Goal: Information Seeking & Learning: Learn about a topic

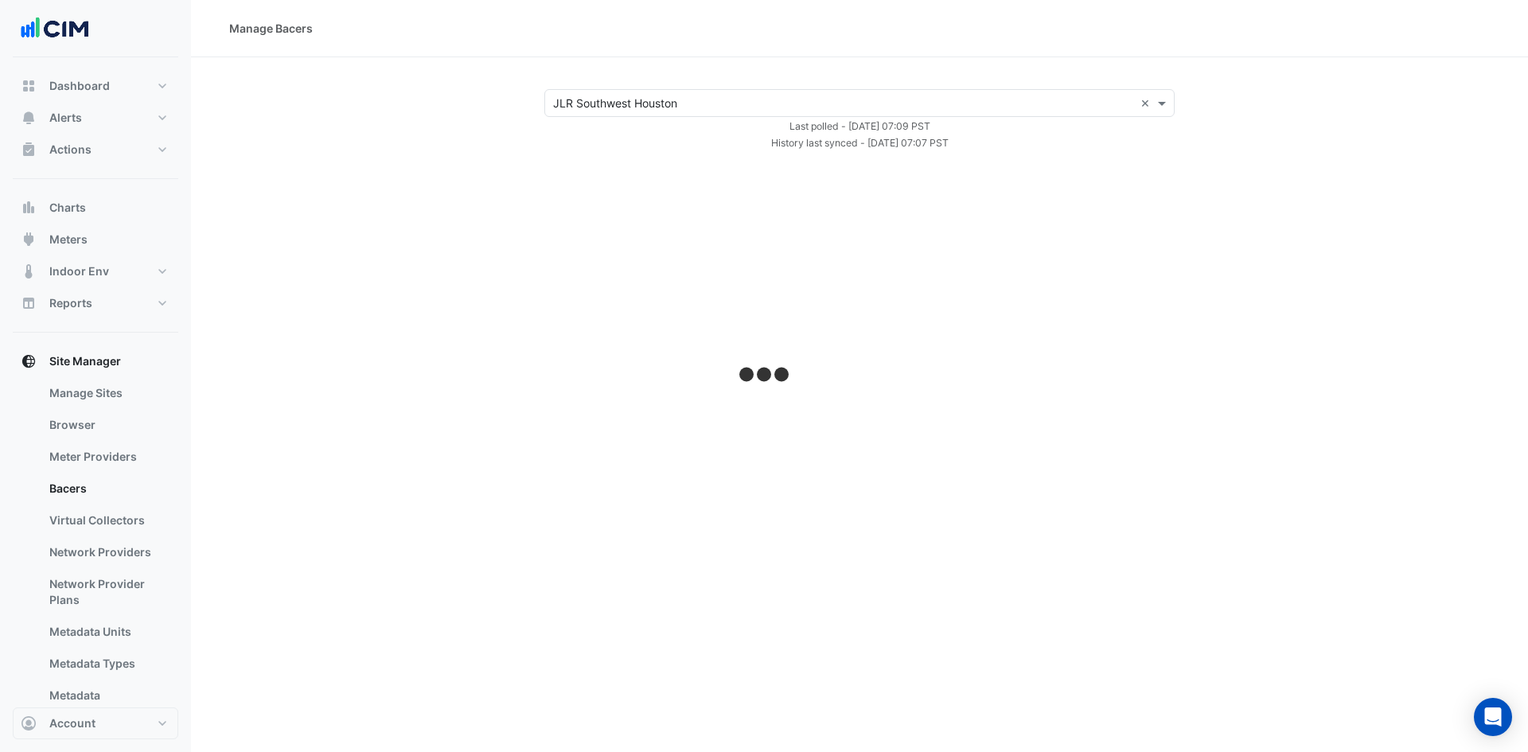
select select "***"
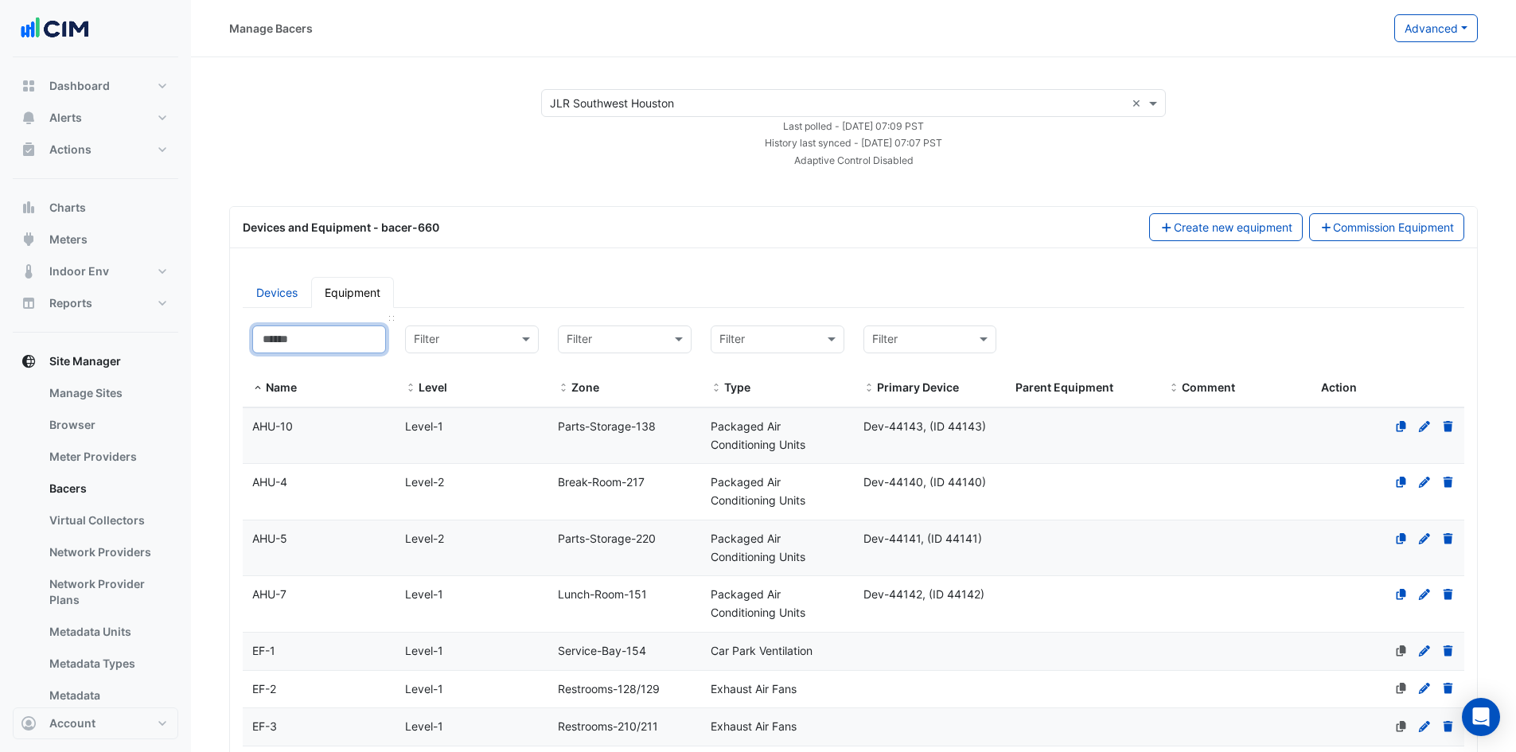
click at [351, 340] on input at bounding box center [319, 339] width 134 height 28
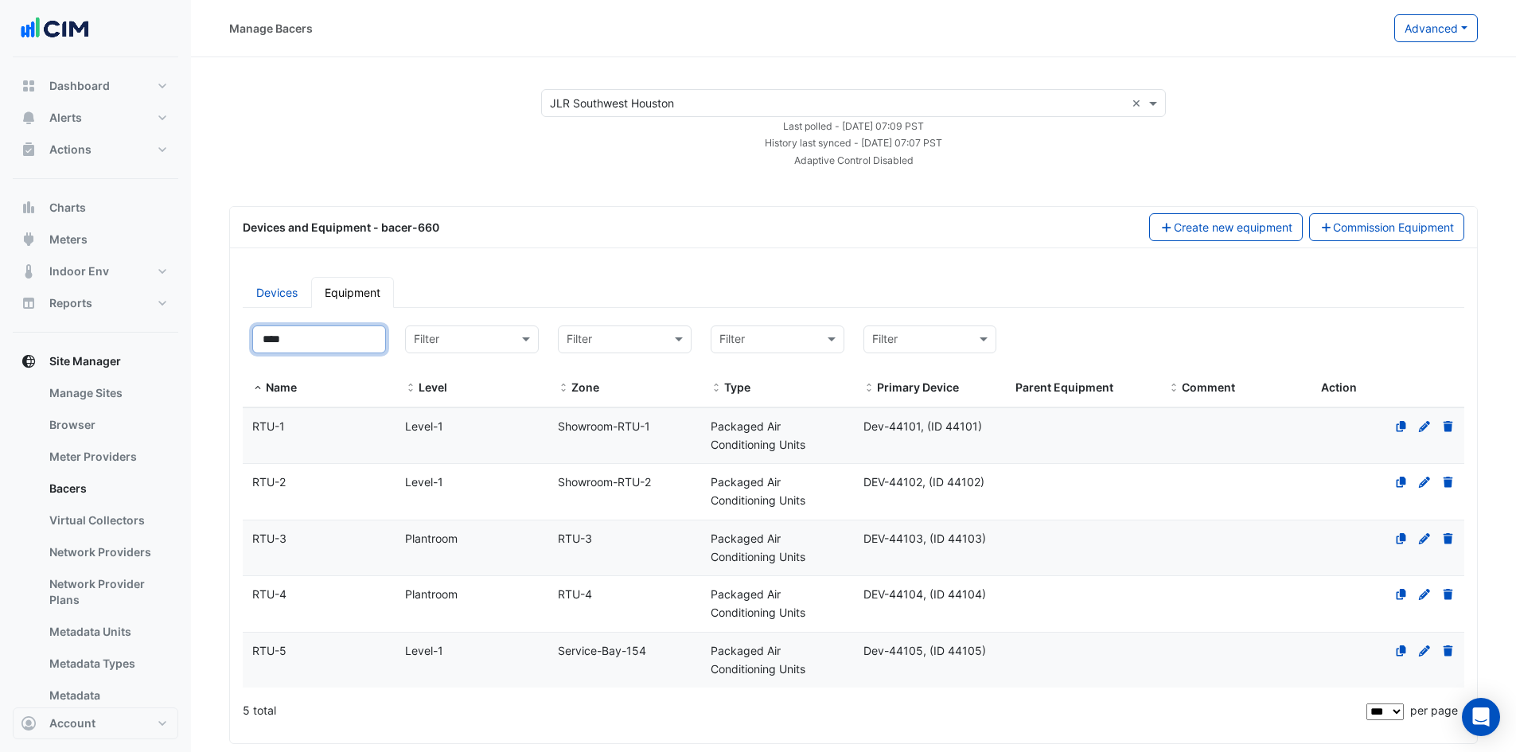
type input "****"
click at [277, 421] on span "RTU-1" at bounding box center [268, 426] width 33 height 14
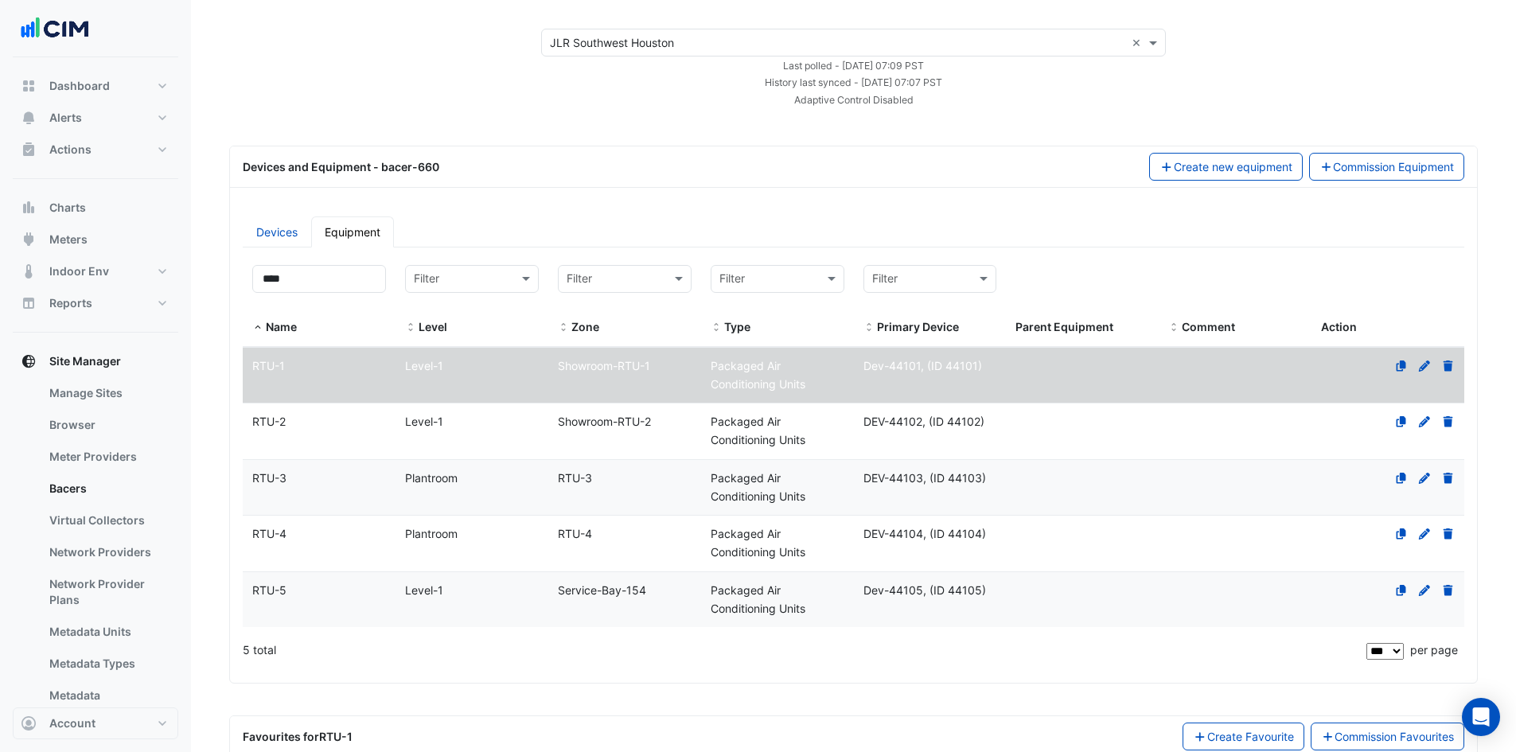
scroll to position [158, 0]
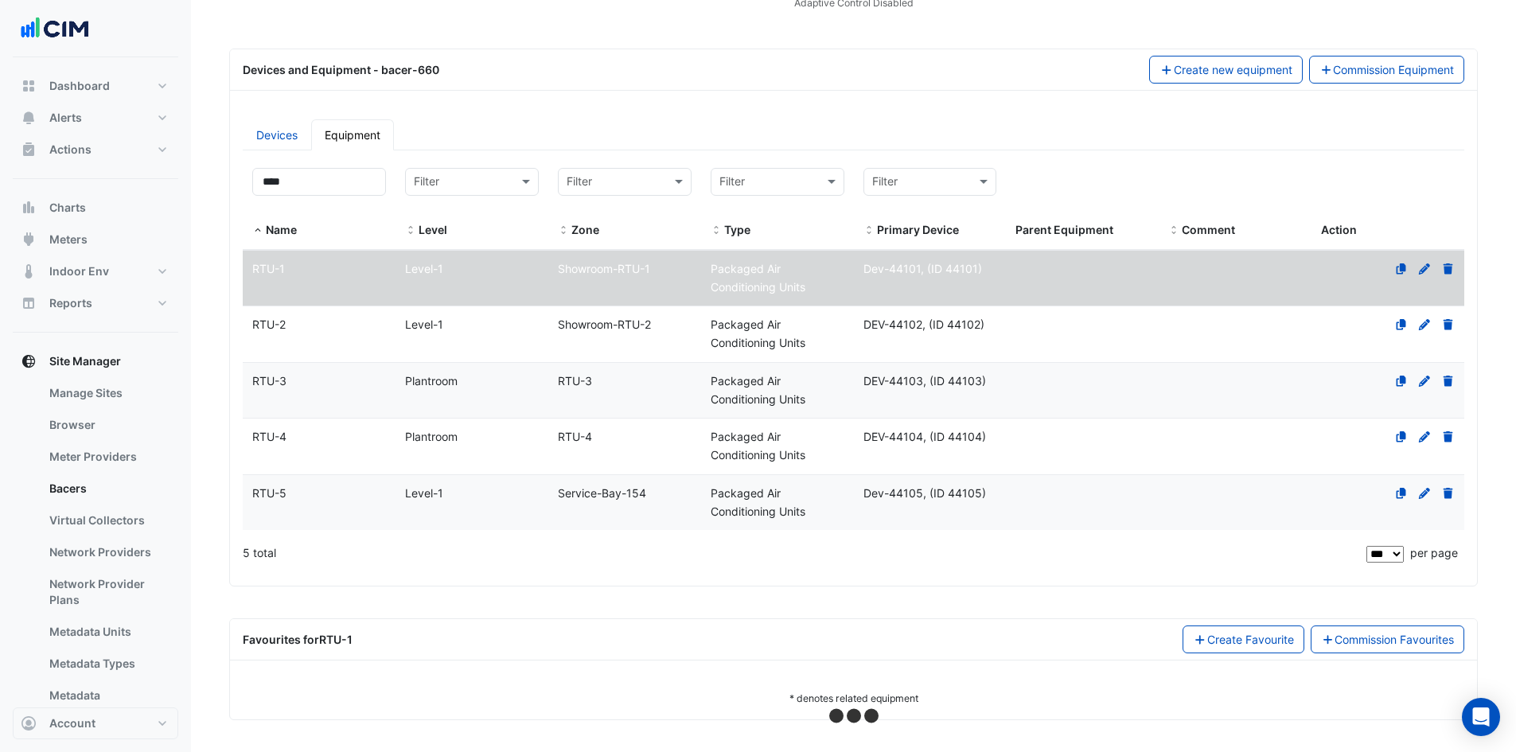
select select "***"
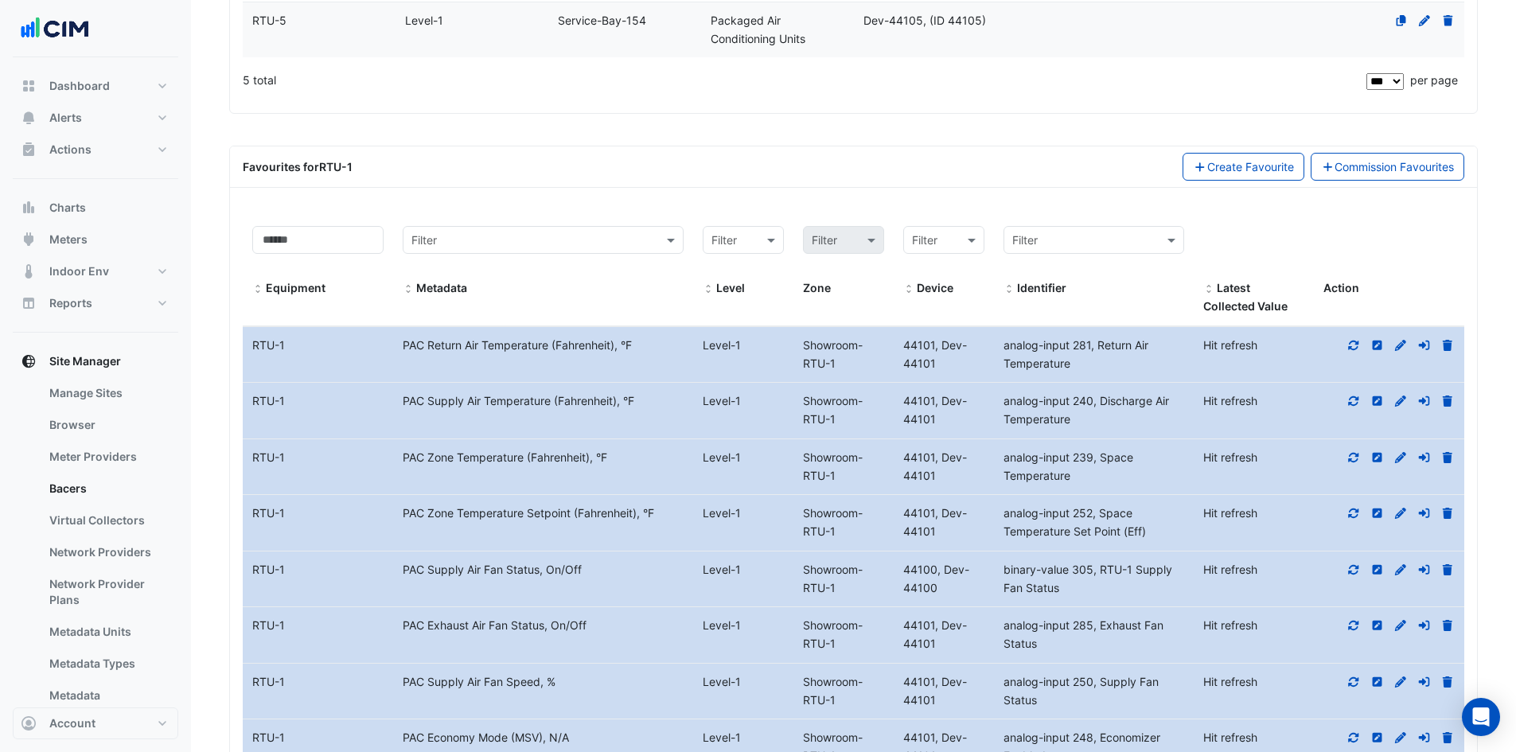
scroll to position [635, 0]
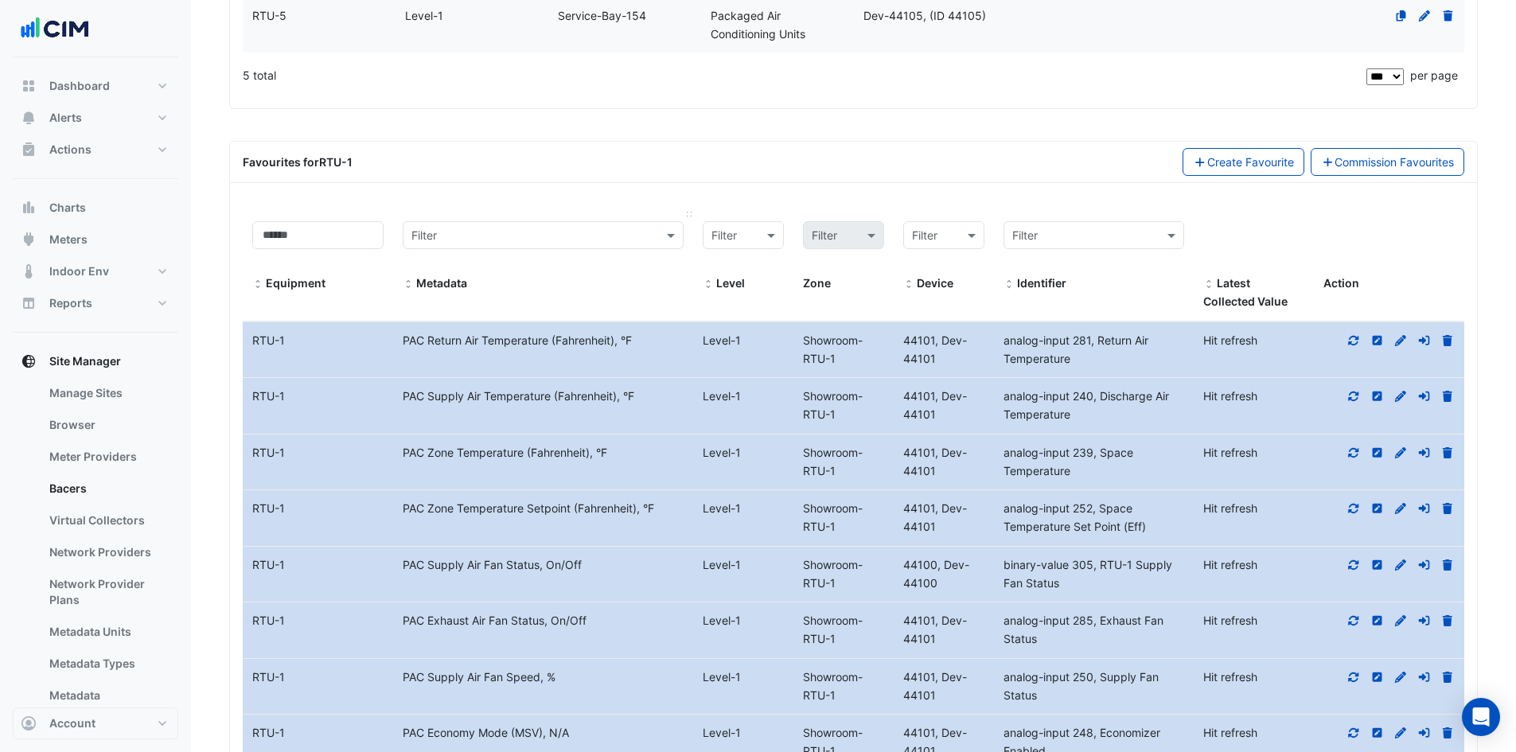
click at [408, 283] on span at bounding box center [408, 285] width 11 height 13
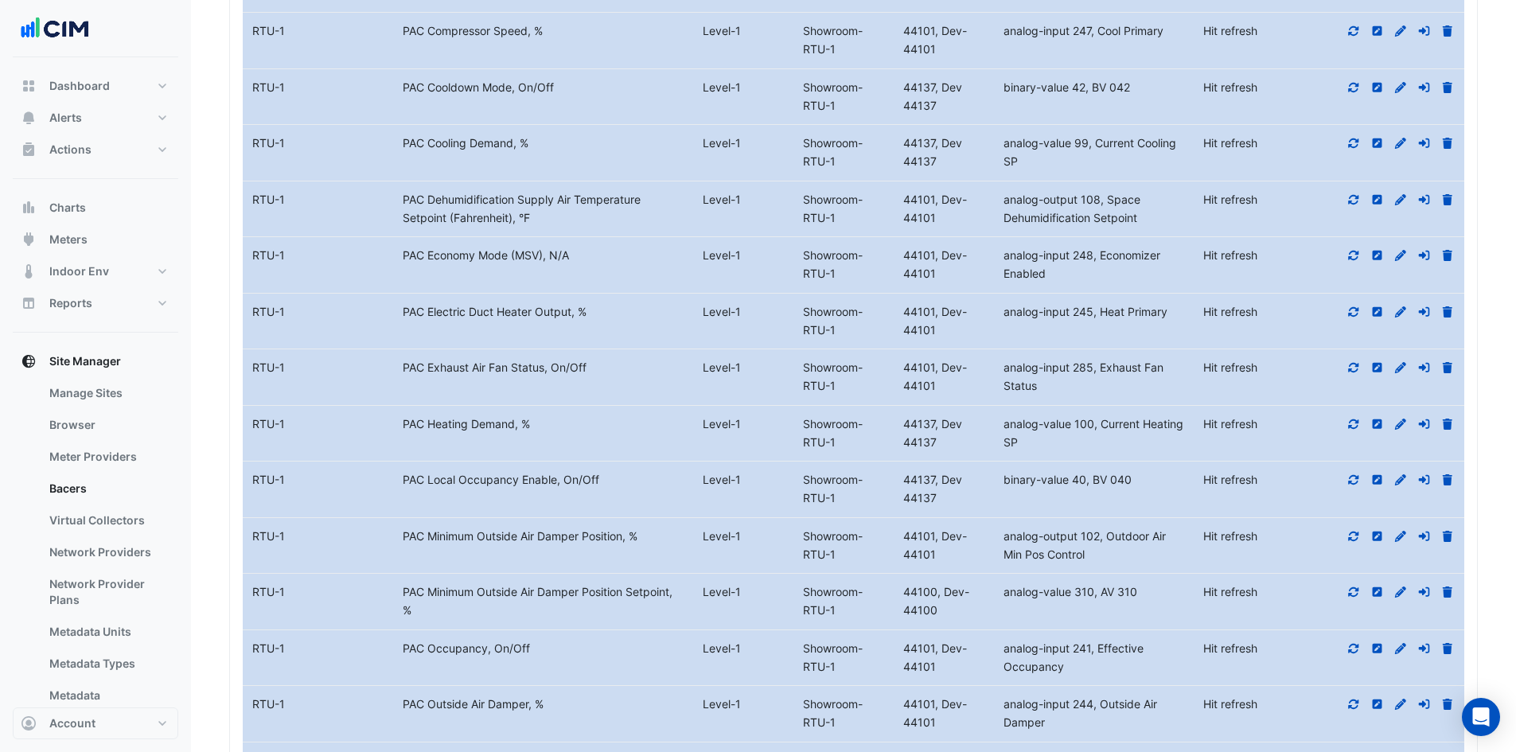
scroll to position [1033, 0]
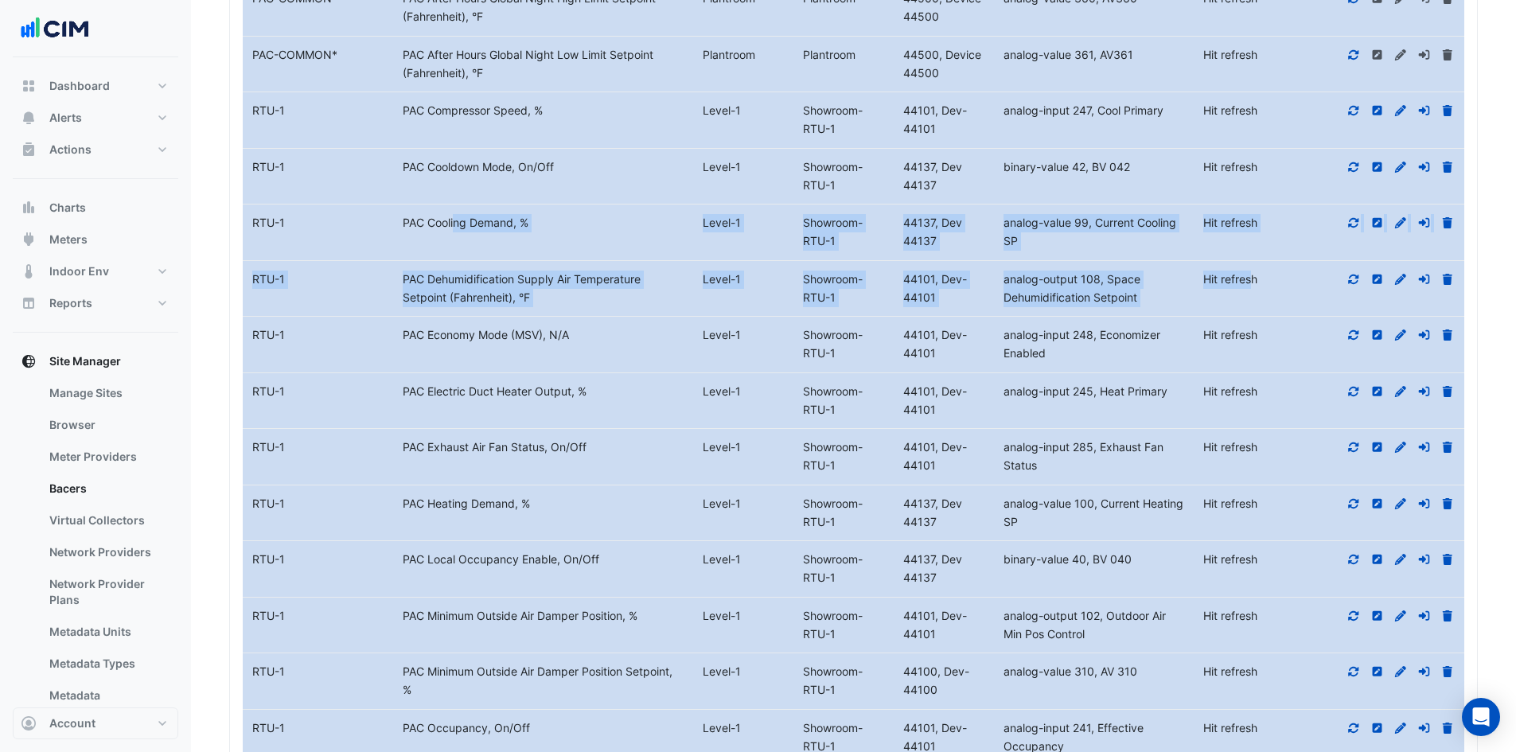
drag, startPoint x: 395, startPoint y: 220, endPoint x: 1260, endPoint y: 244, distance: 865.4
click at [601, 236] on datatable-body-cell "Metadata PAC Cooling Demand, %" at bounding box center [543, 233] width 300 height 56
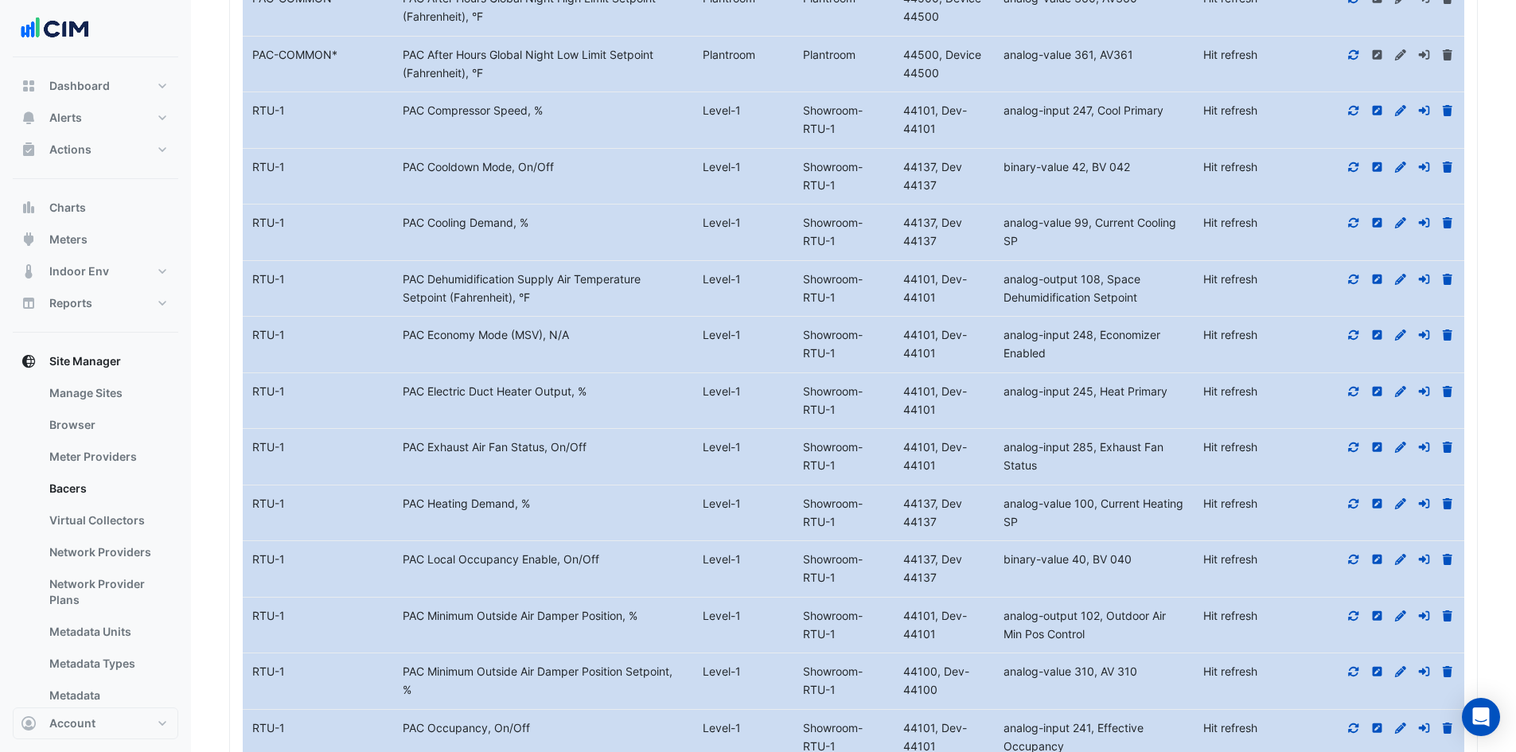
drag, startPoint x: 405, startPoint y: 223, endPoint x: 1168, endPoint y: 235, distance: 763.3
click at [1168, 235] on div "Equipment Name RTU-1 Metadata PAC Cooling Demand, % Level Level-1 Showroom-RTU-…" at bounding box center [854, 233] width 1222 height 56
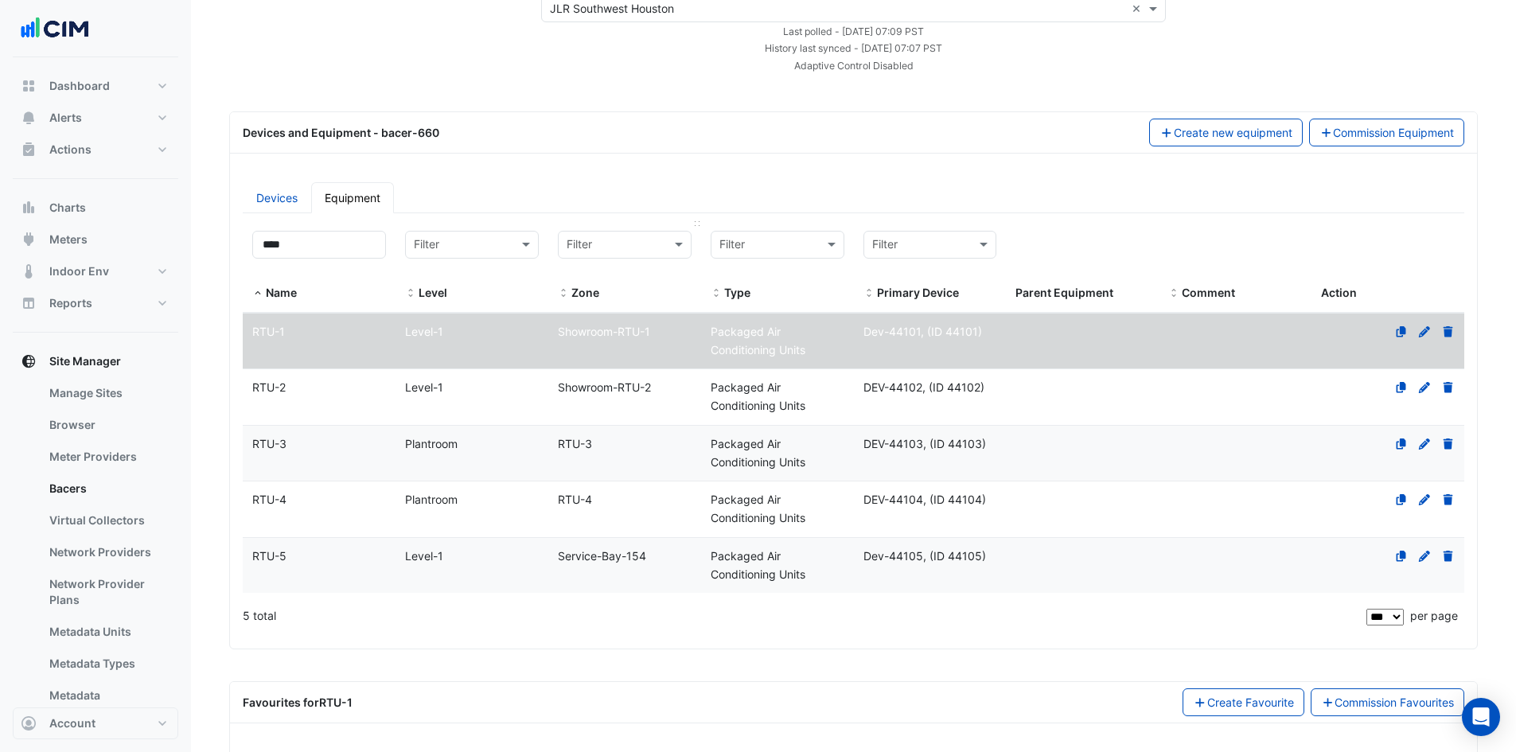
scroll to position [0, 0]
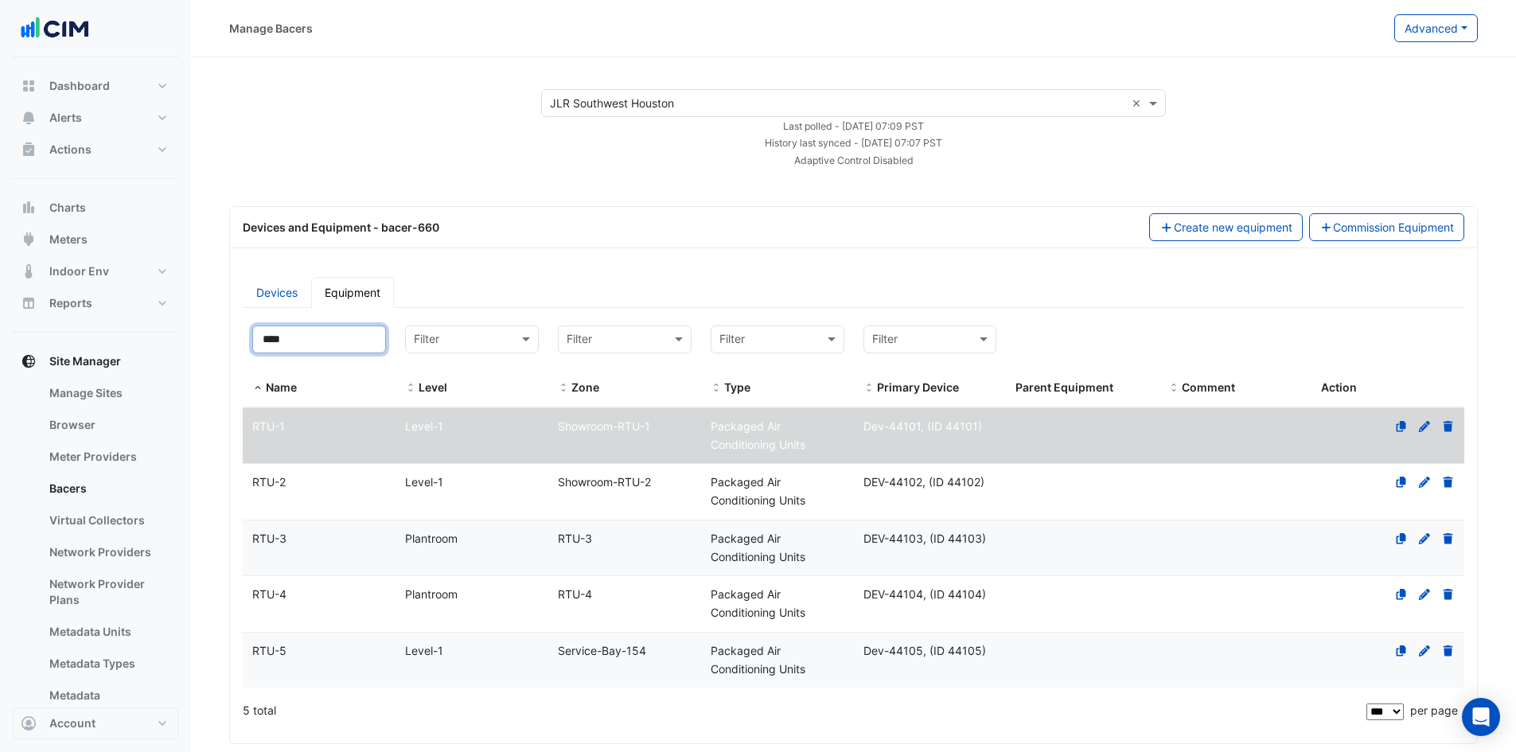
drag, startPoint x: 329, startPoint y: 346, endPoint x: 128, endPoint y: 332, distance: 201.9
type input "*"
type input "****"
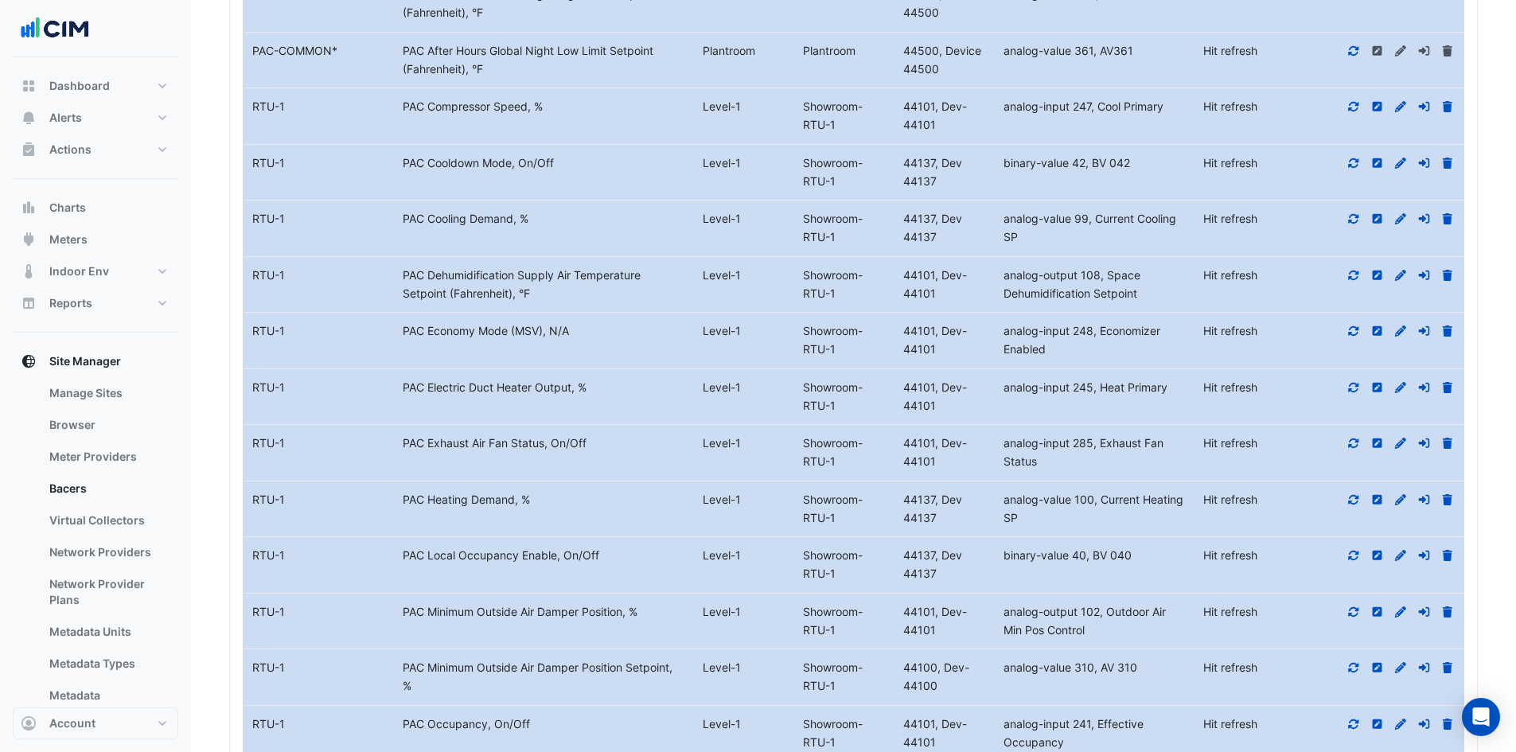
scroll to position [1035, 0]
drag, startPoint x: 402, startPoint y: 220, endPoint x: 1014, endPoint y: 246, distance: 612.6
click at [1014, 246] on div "Equipment Name RTU-1 Metadata PAC Cooling Demand, % Level Level-1 Showroom-RTU-…" at bounding box center [854, 231] width 1222 height 56
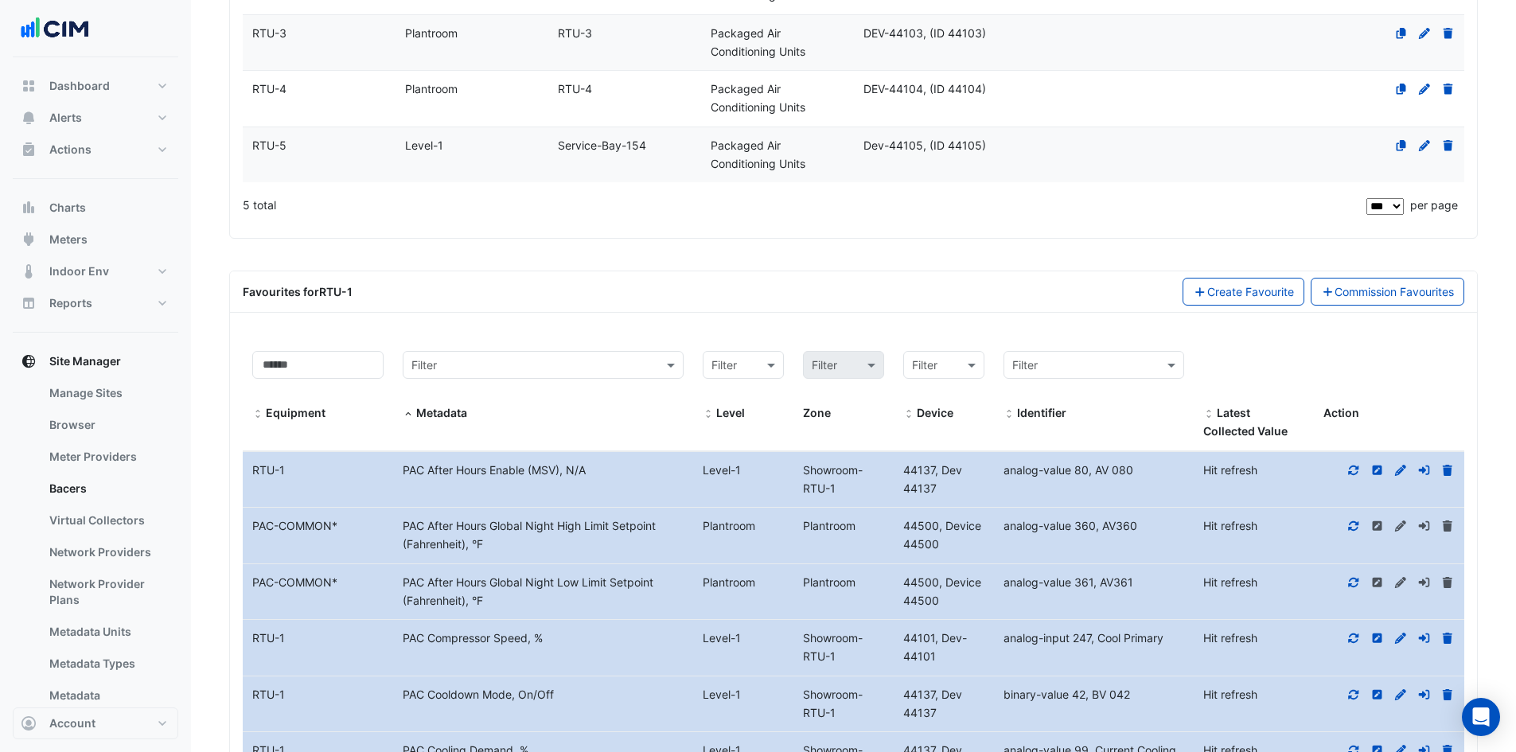
scroll to position [478, 0]
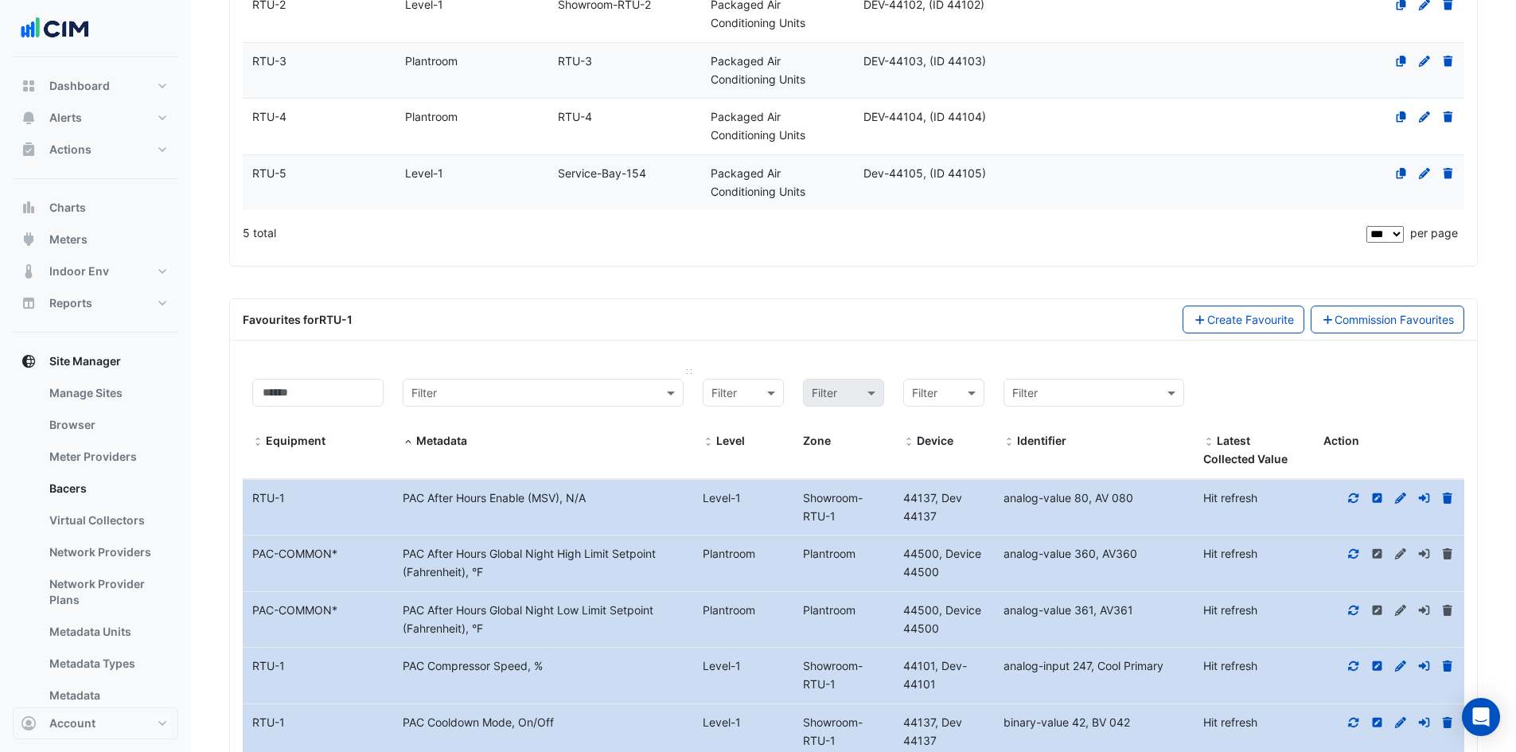
click at [478, 393] on input "text" at bounding box center [527, 393] width 232 height 18
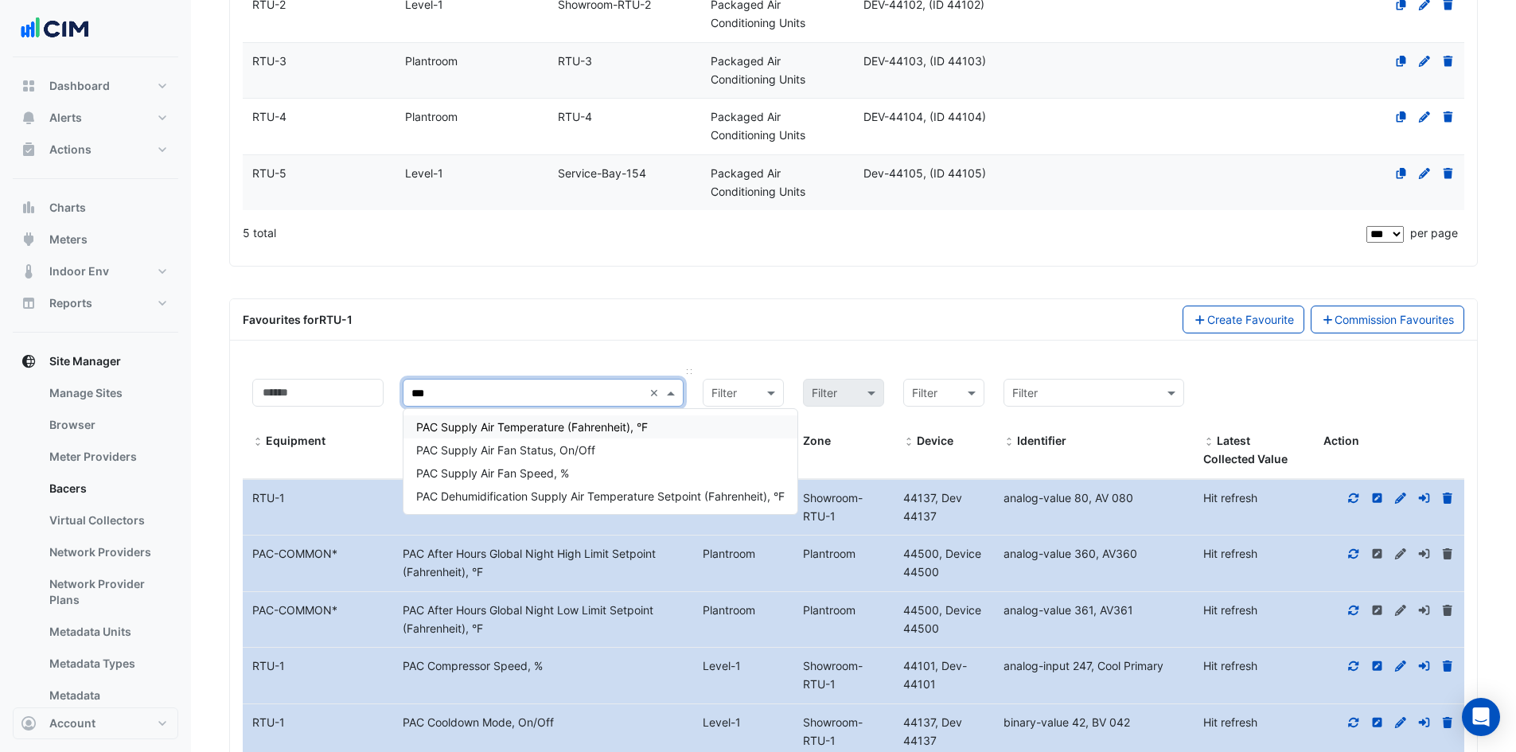
type input "****"
click at [644, 423] on span "PAC Supply Air Temperature (Fahrenheit), °F" at bounding box center [532, 427] width 232 height 14
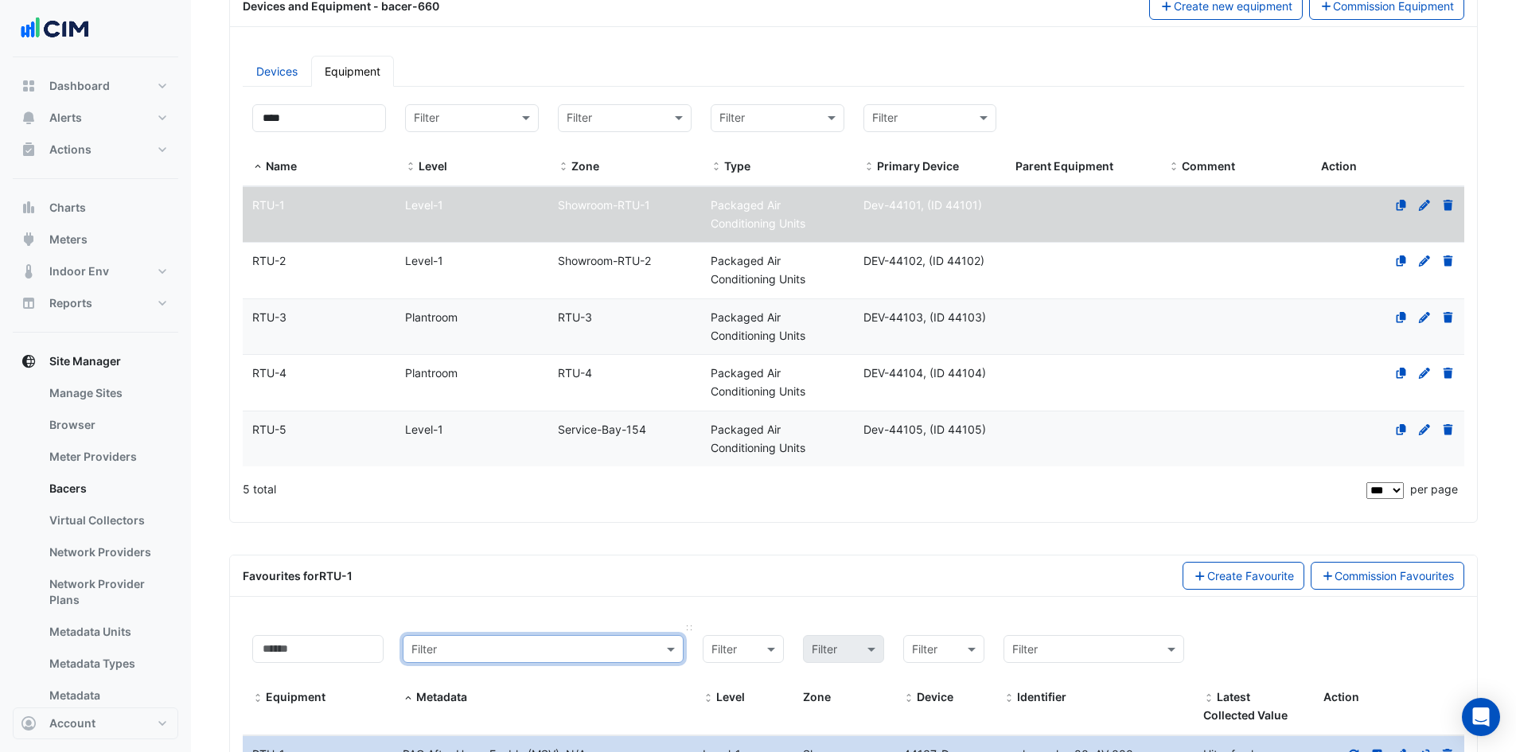
scroll to position [159, 0]
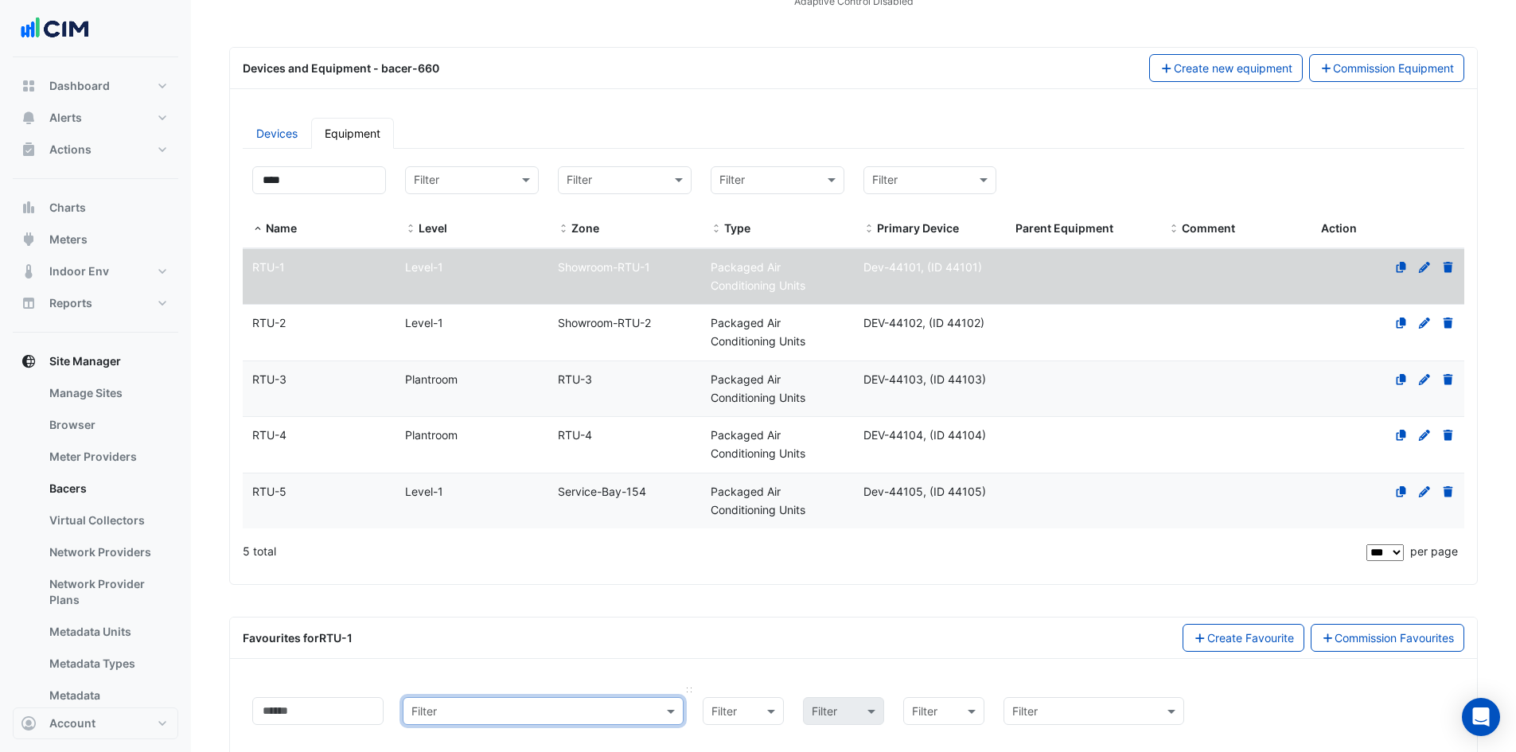
click at [283, 492] on span "RTU-5" at bounding box center [269, 492] width 34 height 14
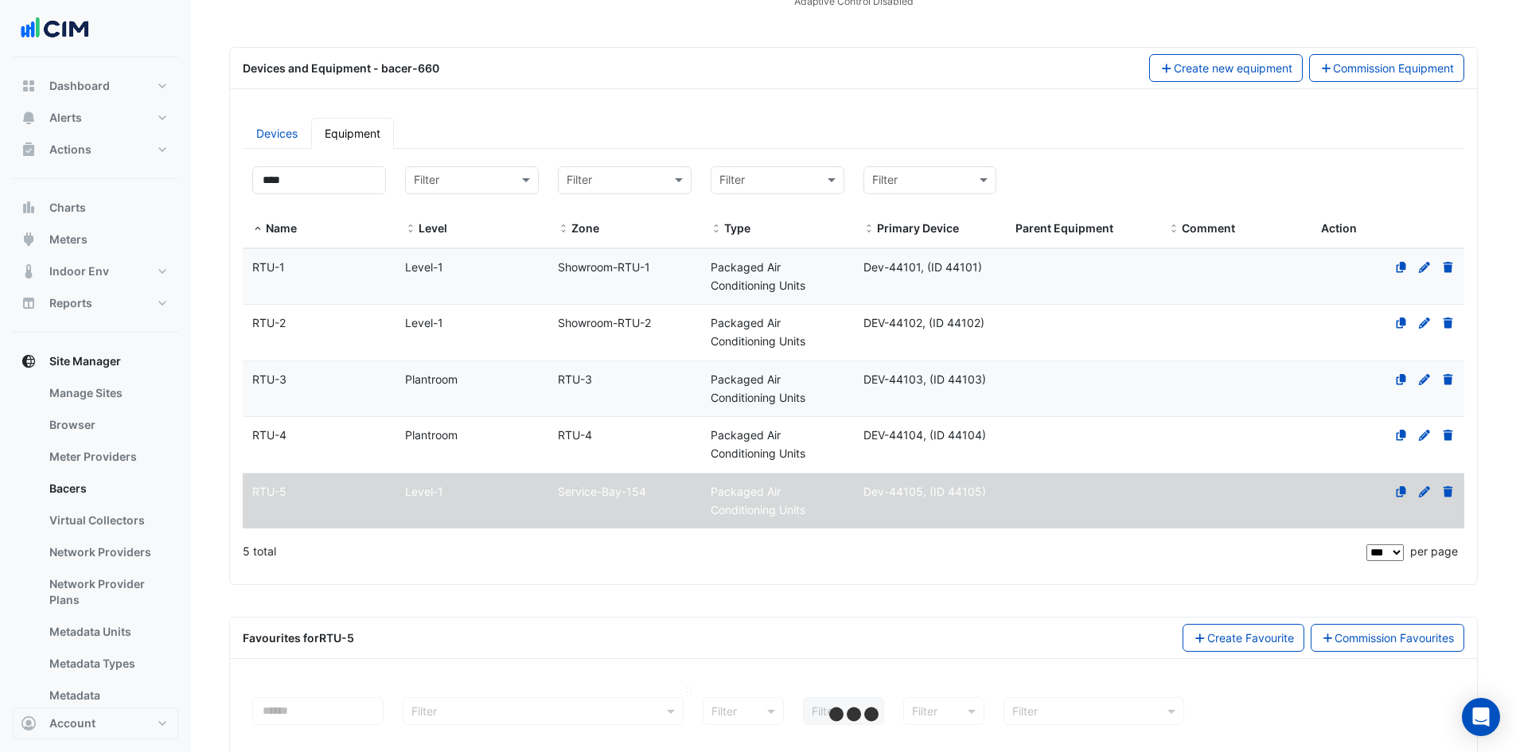
select select "***"
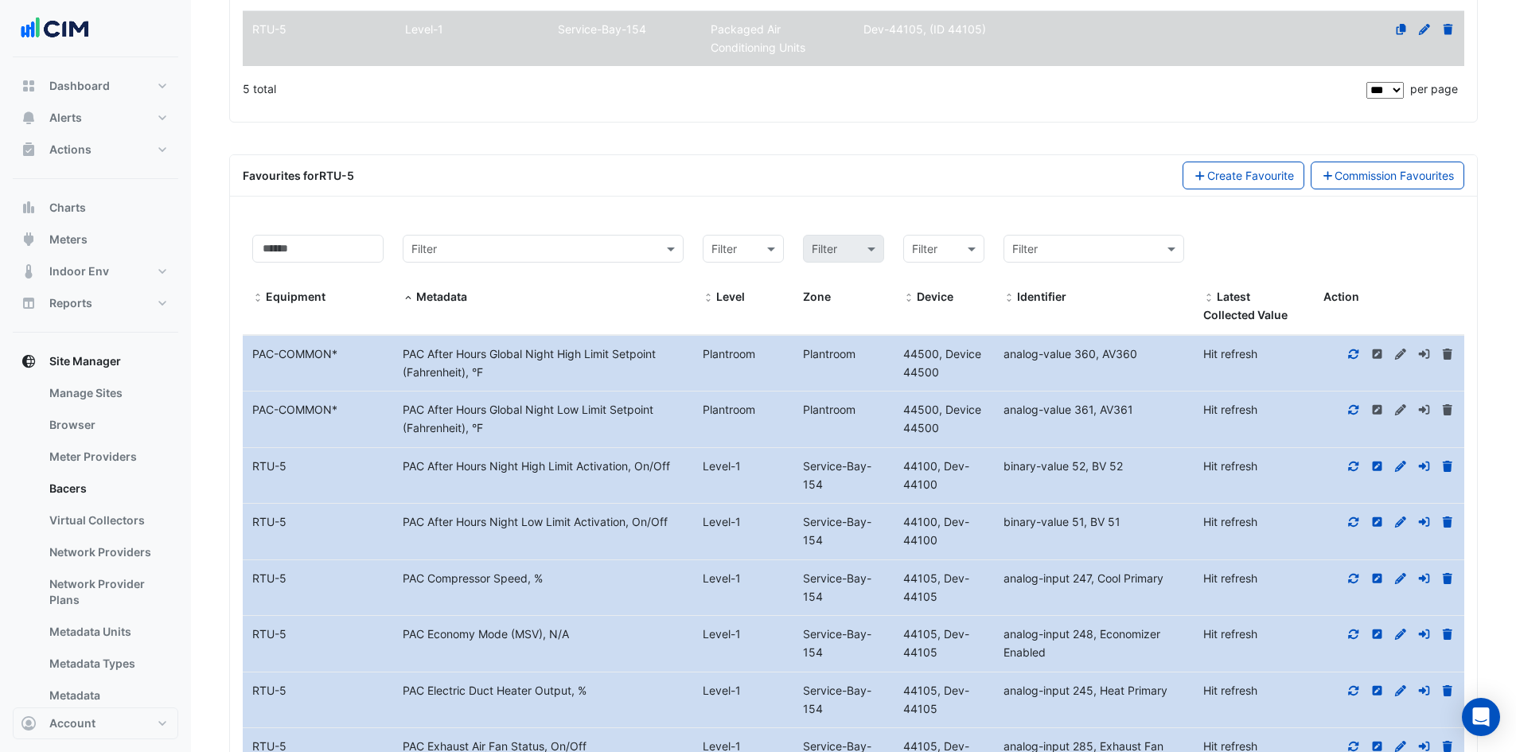
scroll to position [637, 0]
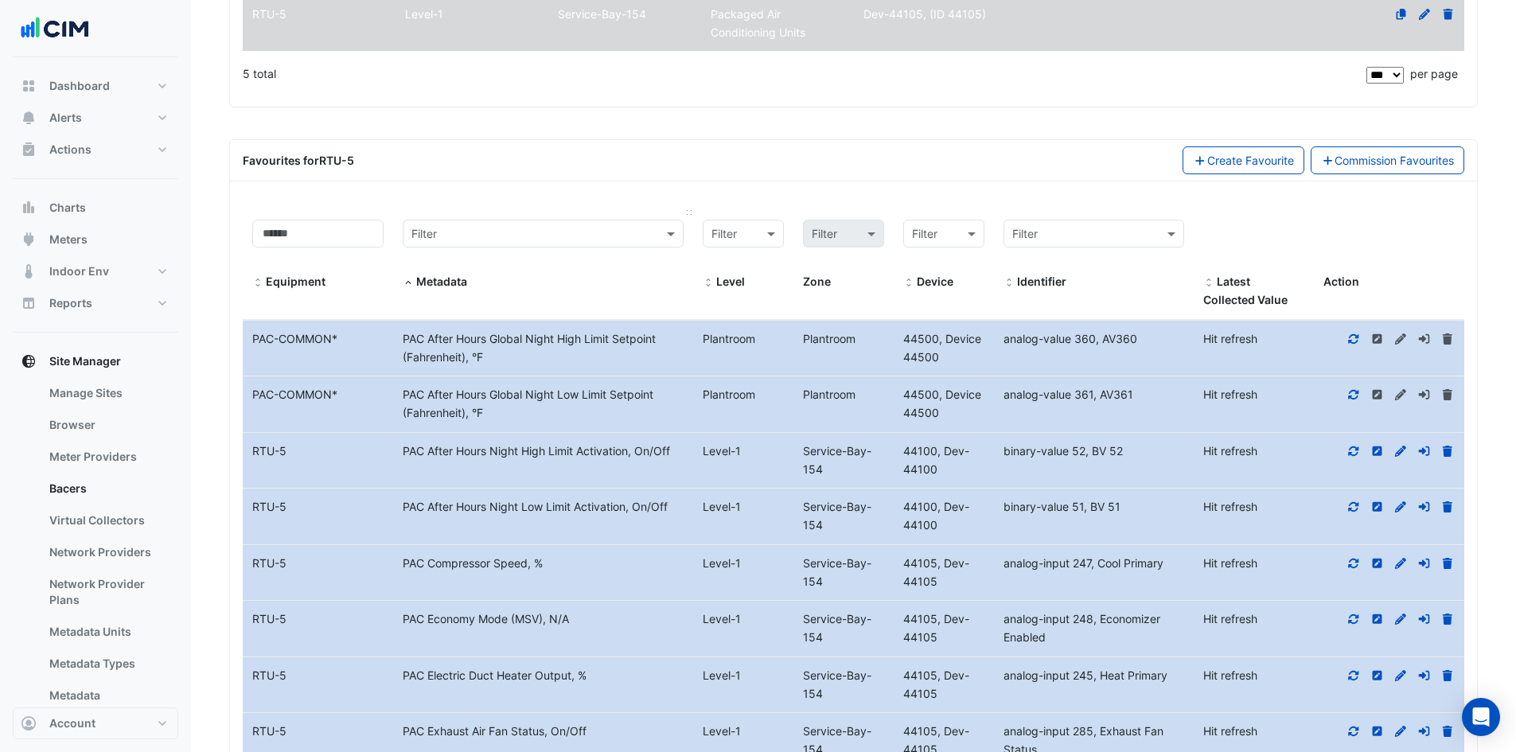
click at [515, 240] on input "text" at bounding box center [527, 234] width 232 height 18
type input "*"
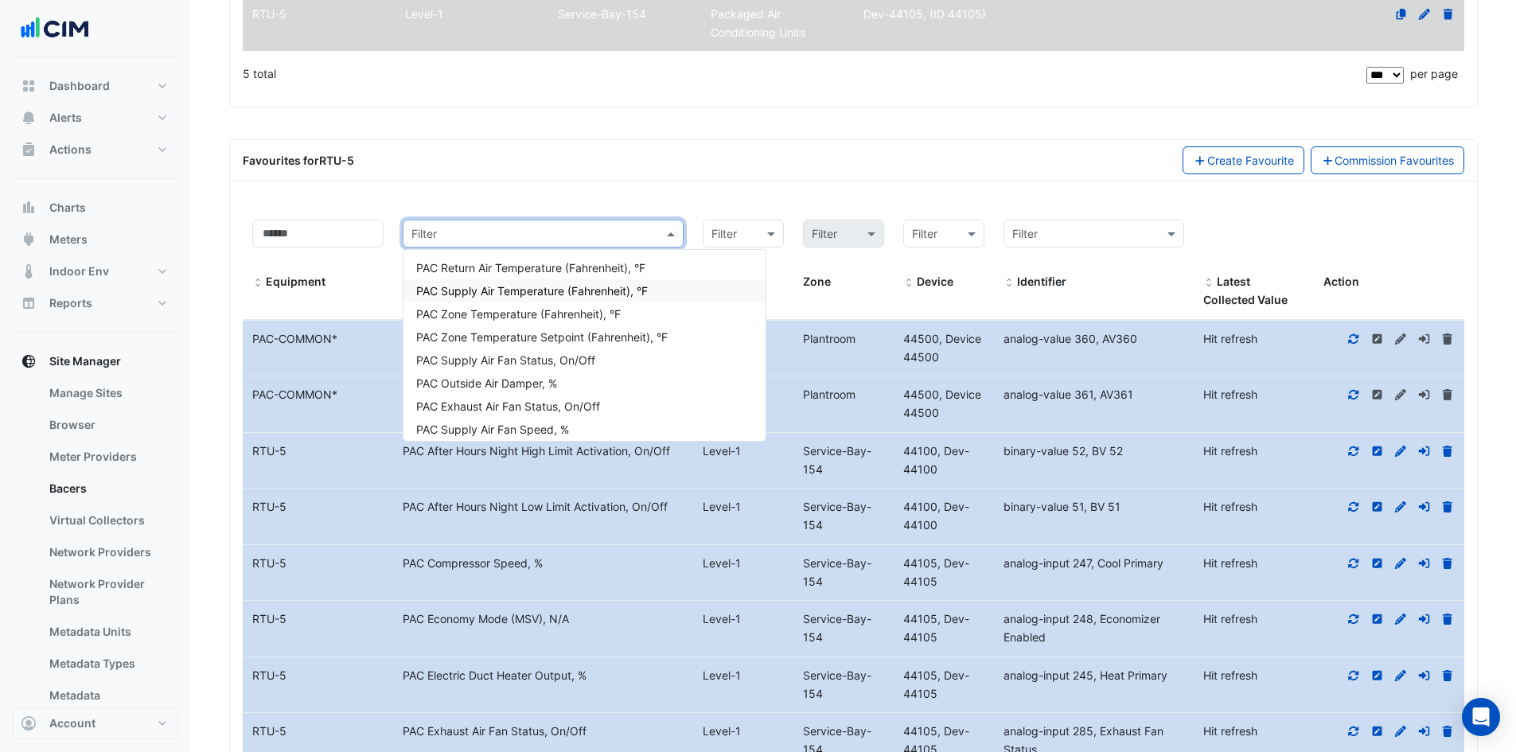
click at [963, 145] on div "Favourites for RTU-5 Create Favourite Commission Favourites" at bounding box center [853, 160] width 1247 height 41
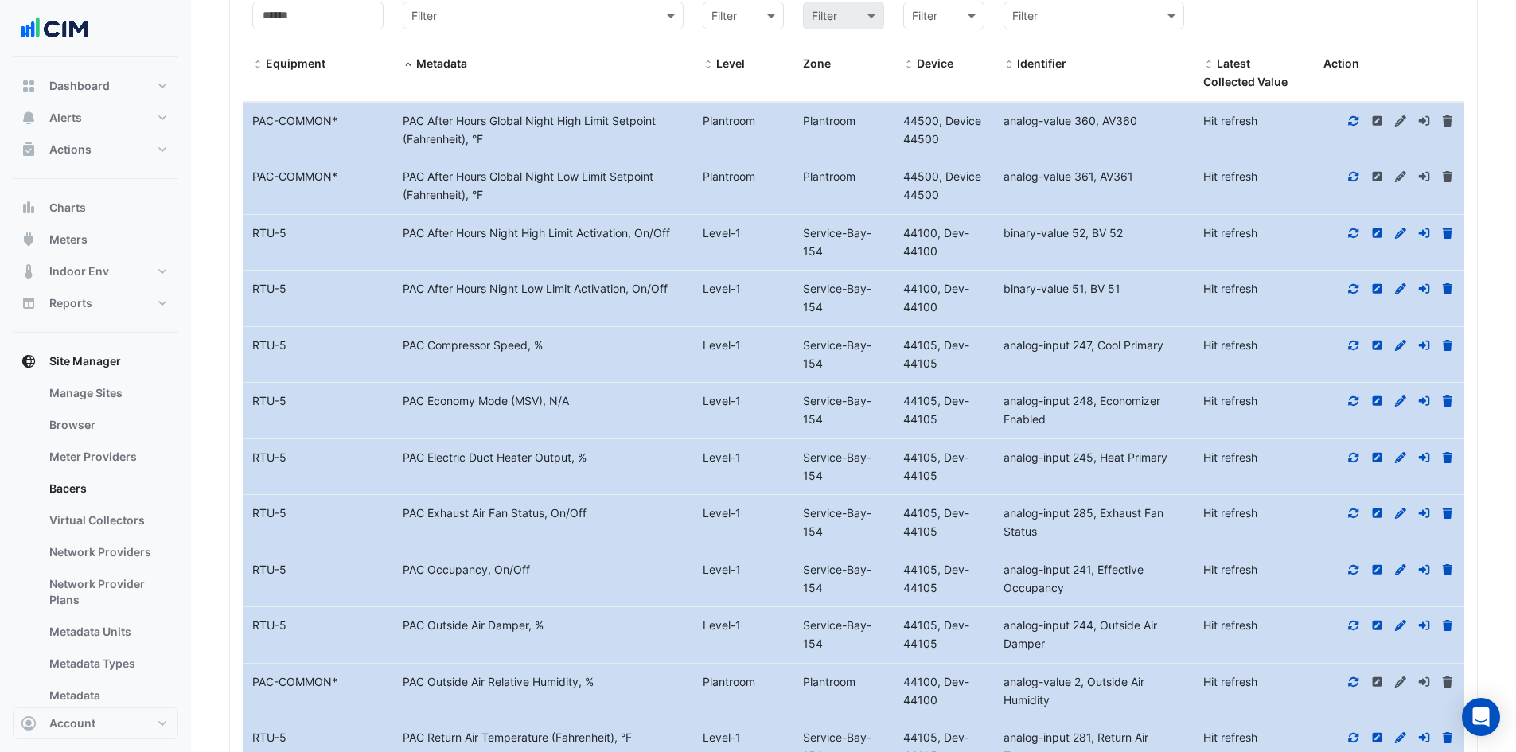
scroll to position [875, 0]
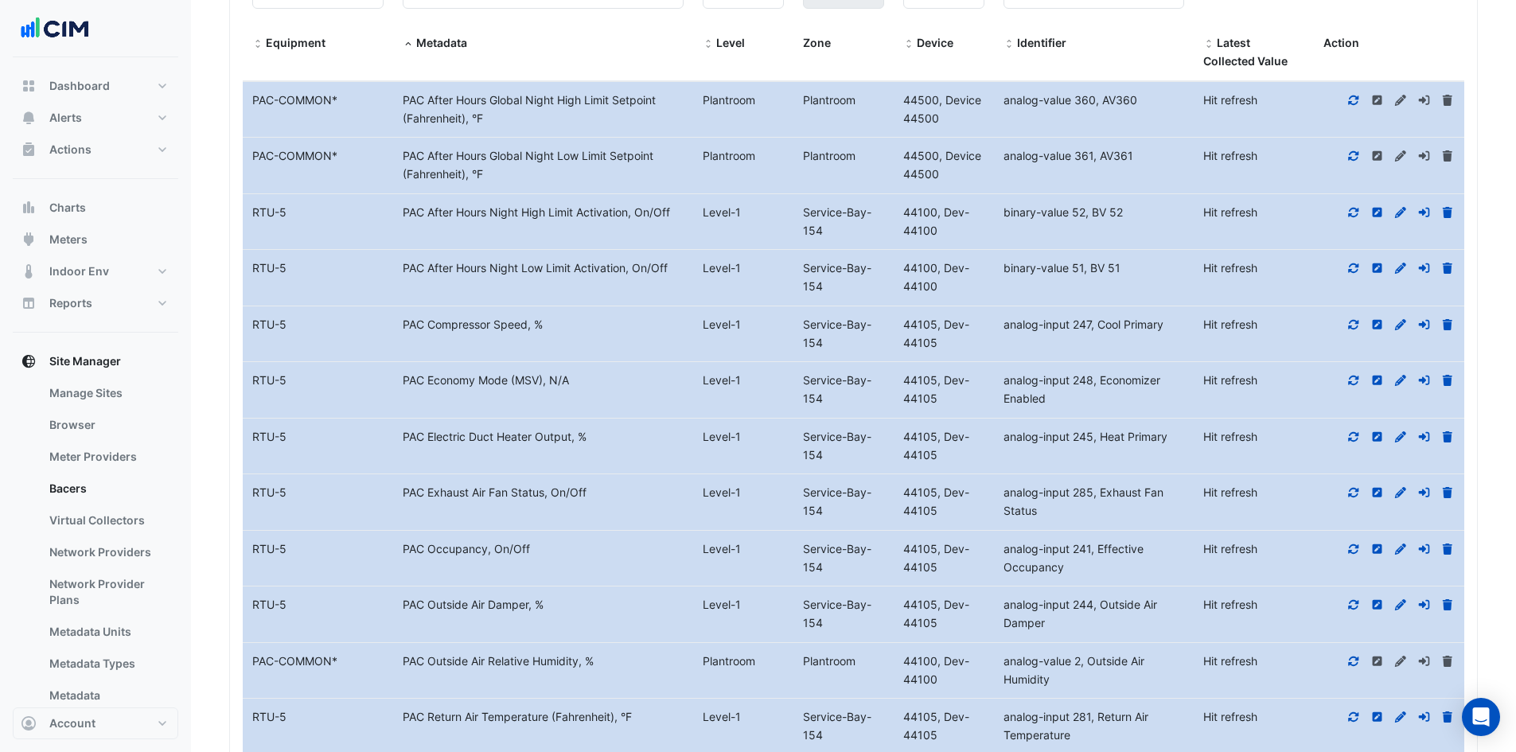
drag, startPoint x: 1136, startPoint y: 60, endPoint x: 801, endPoint y: 353, distance: 445.5
click at [1136, 60] on datatable-header-cell "Filter Identifier" at bounding box center [1094, 26] width 201 height 110
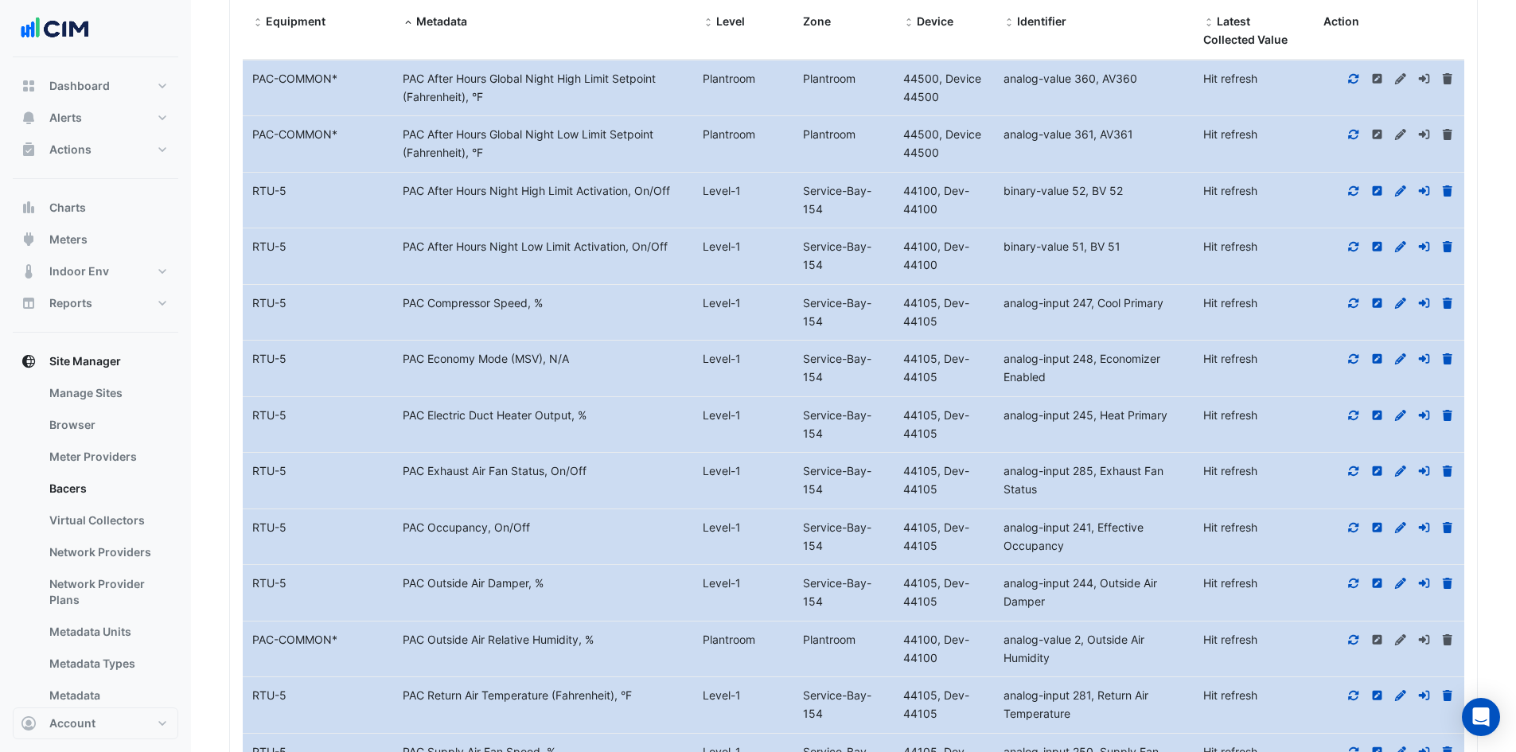
scroll to position [796, 0]
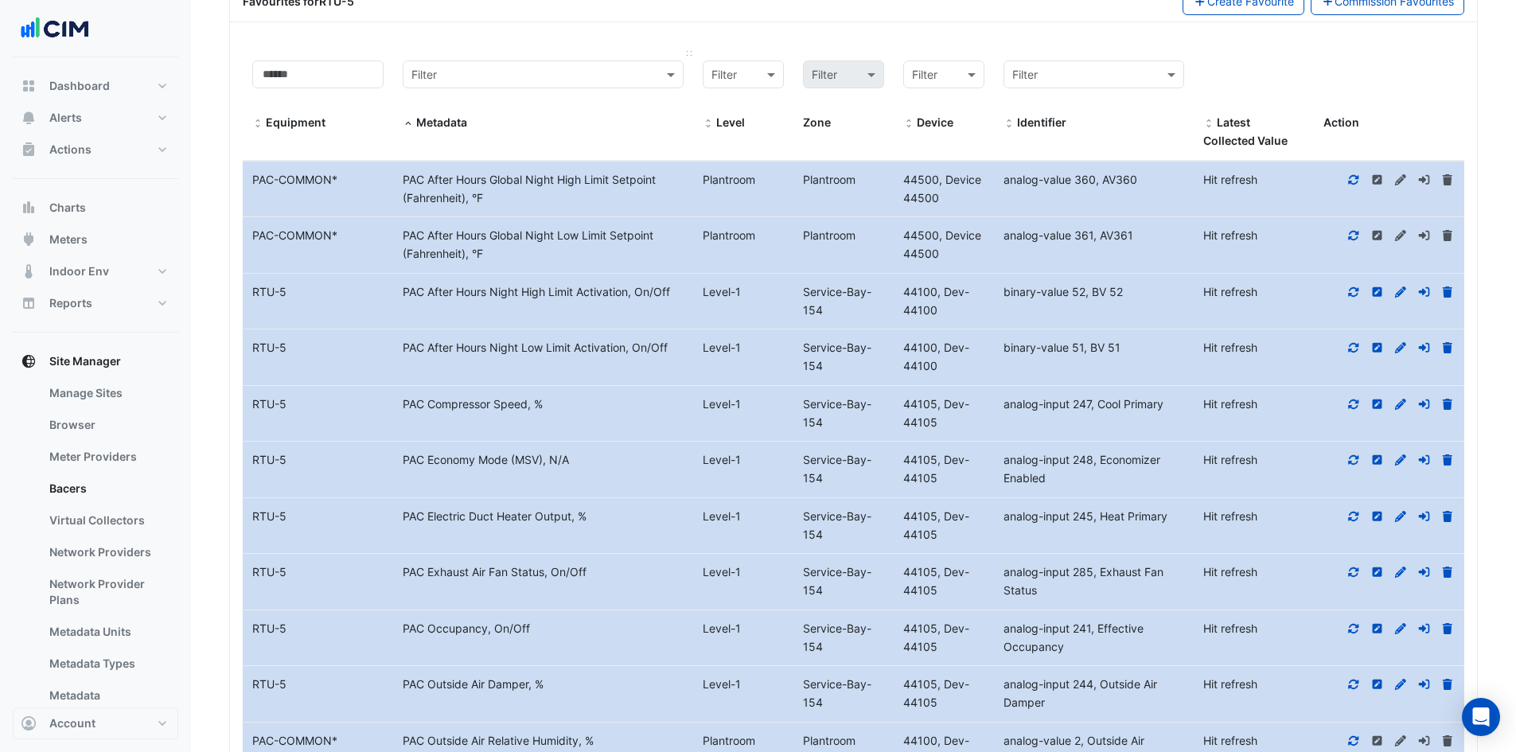
click at [486, 76] on input "text" at bounding box center [527, 75] width 232 height 18
type input "***"
click at [513, 108] on span "PAC Compressor Speed, %" at bounding box center [486, 109] width 140 height 14
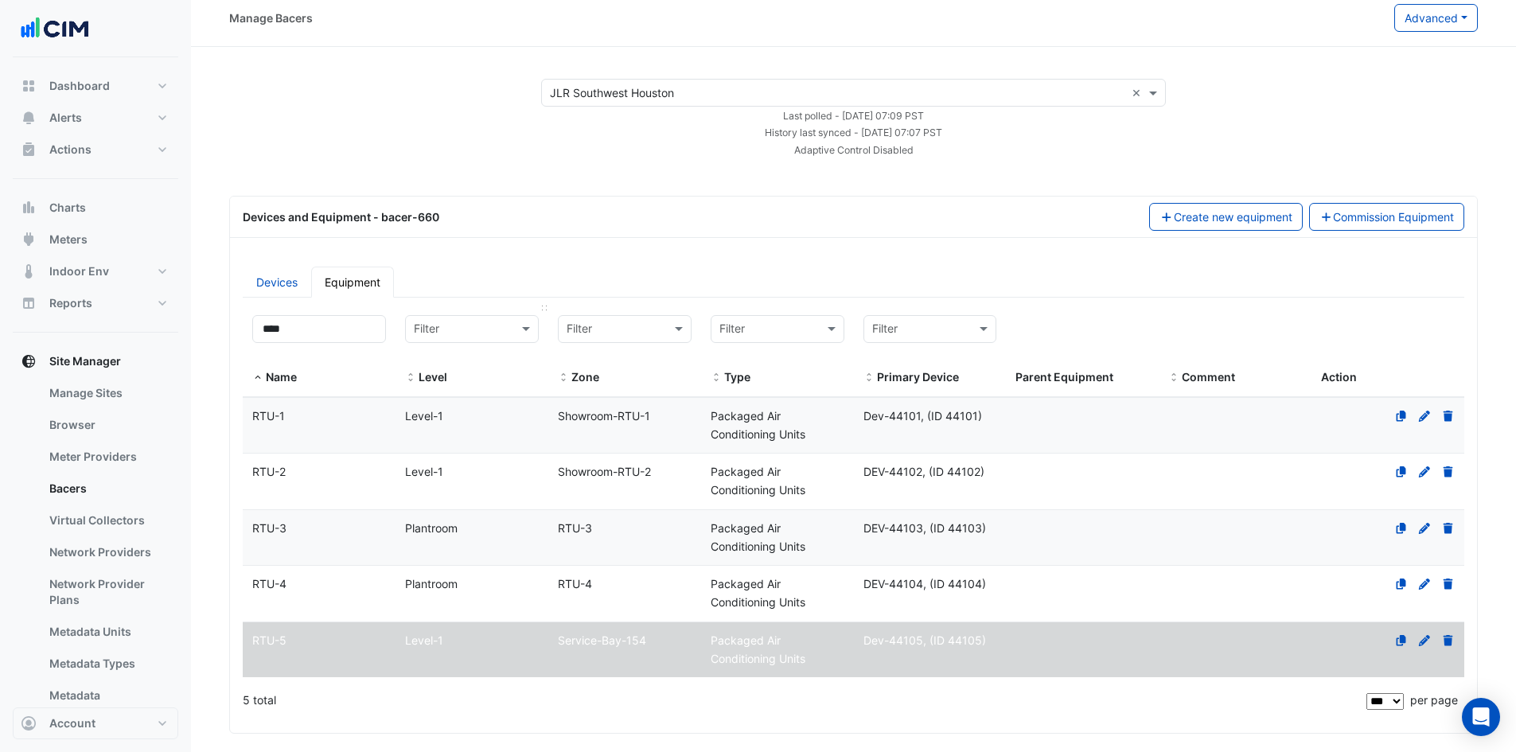
scroll to position [0, 0]
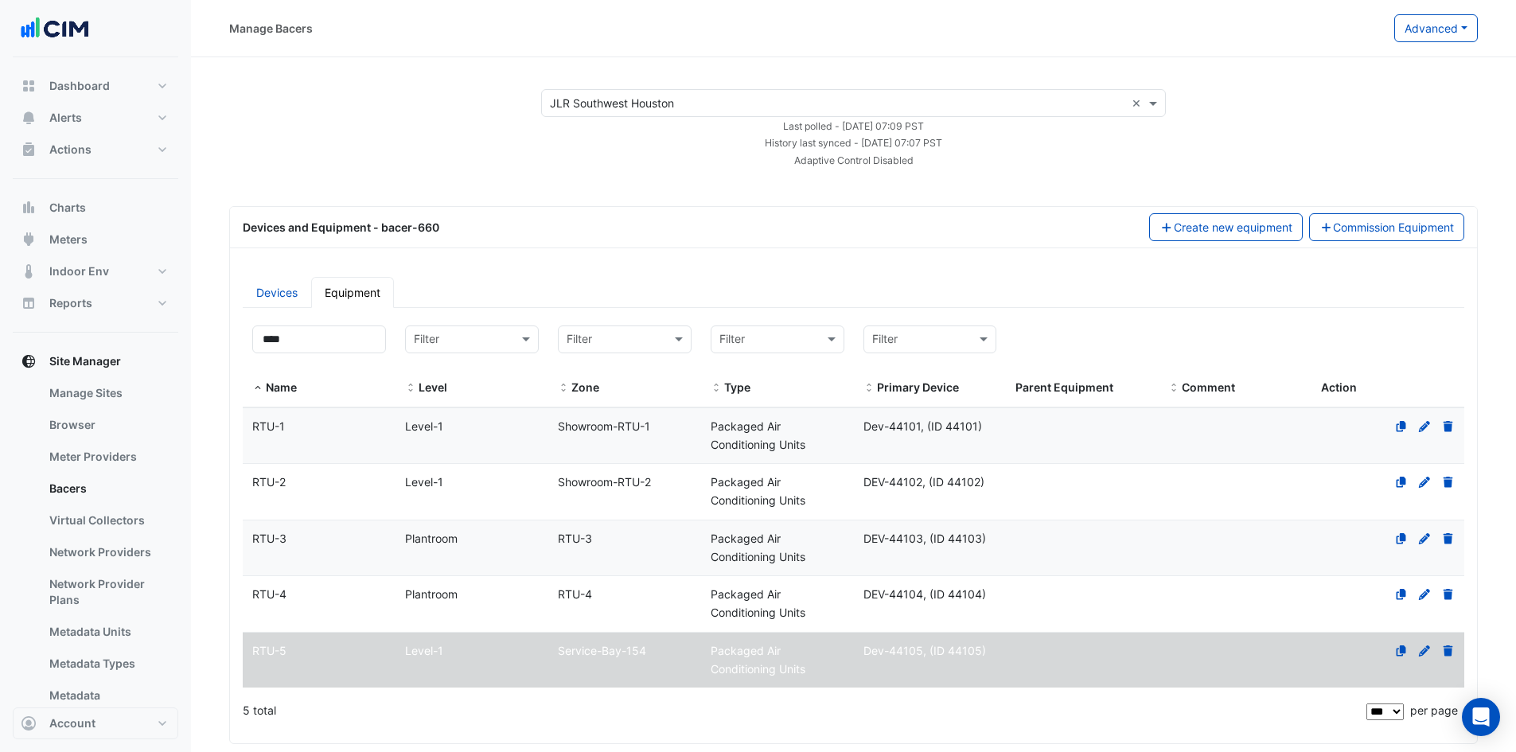
click at [289, 418] on div "RTU-1" at bounding box center [319, 427] width 153 height 18
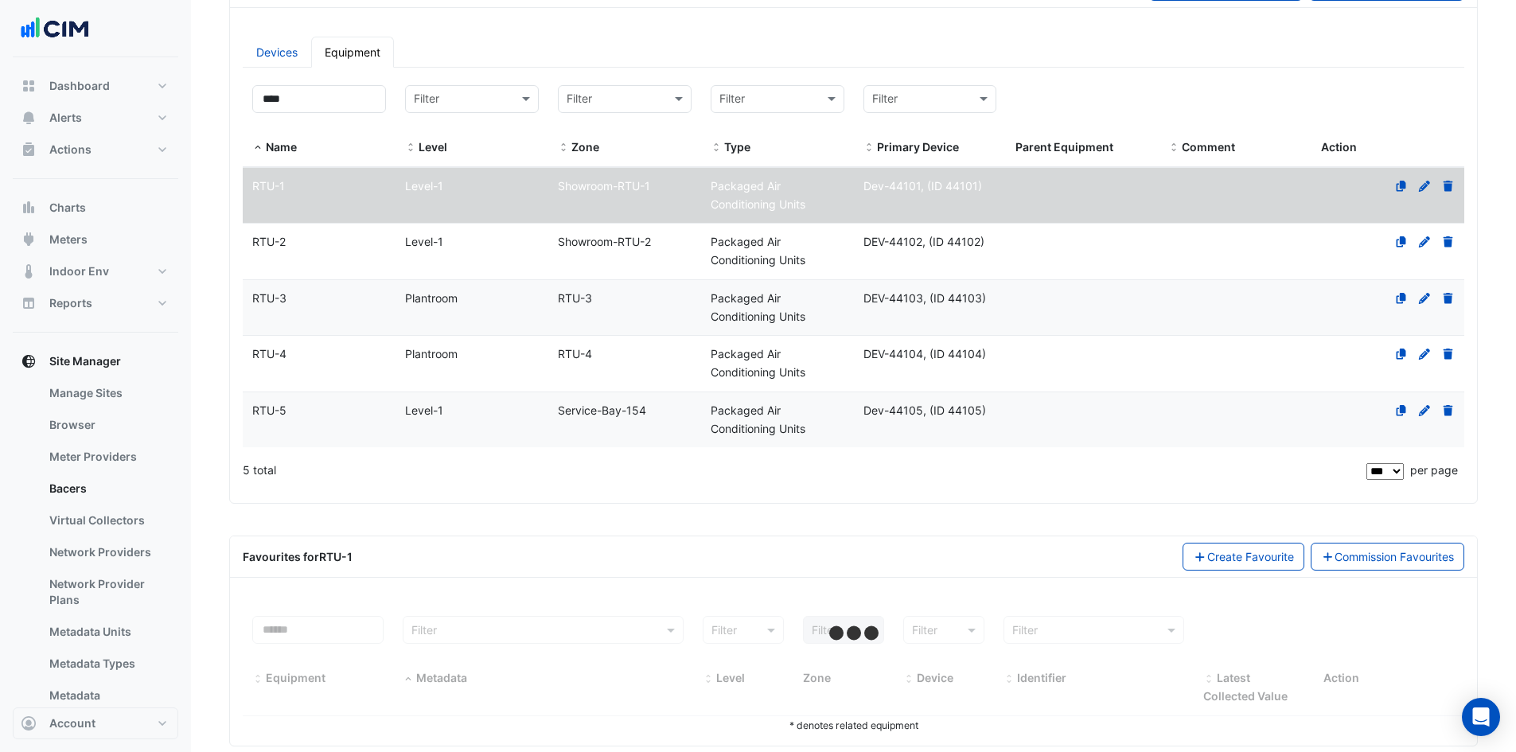
scroll to position [267, 0]
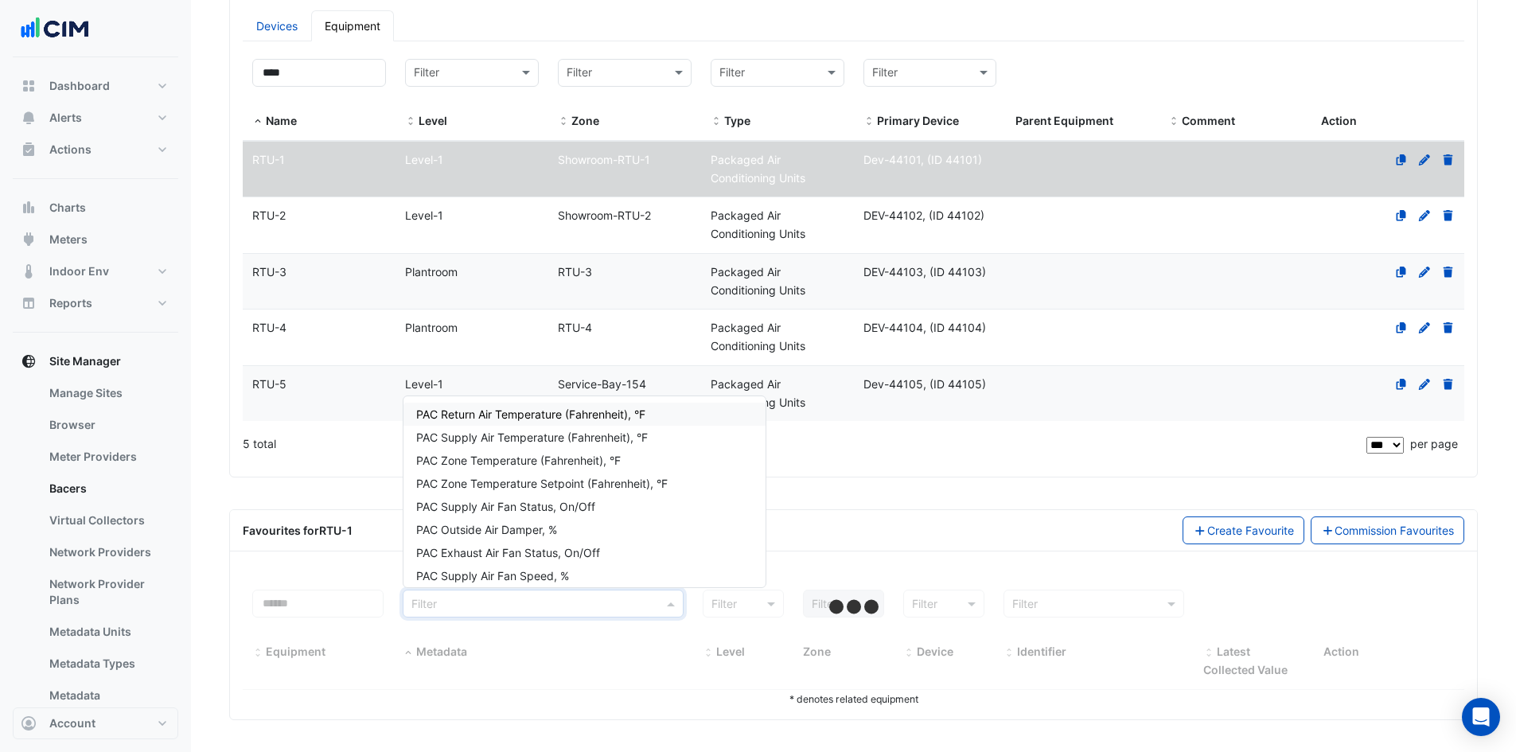
click at [563, 603] on input "text" at bounding box center [527, 604] width 232 height 18
drag, startPoint x: 926, startPoint y: 448, endPoint x: 1298, endPoint y: 429, distance: 372.1
click at [926, 449] on div "5 total" at bounding box center [803, 444] width 1121 height 40
select select "***"
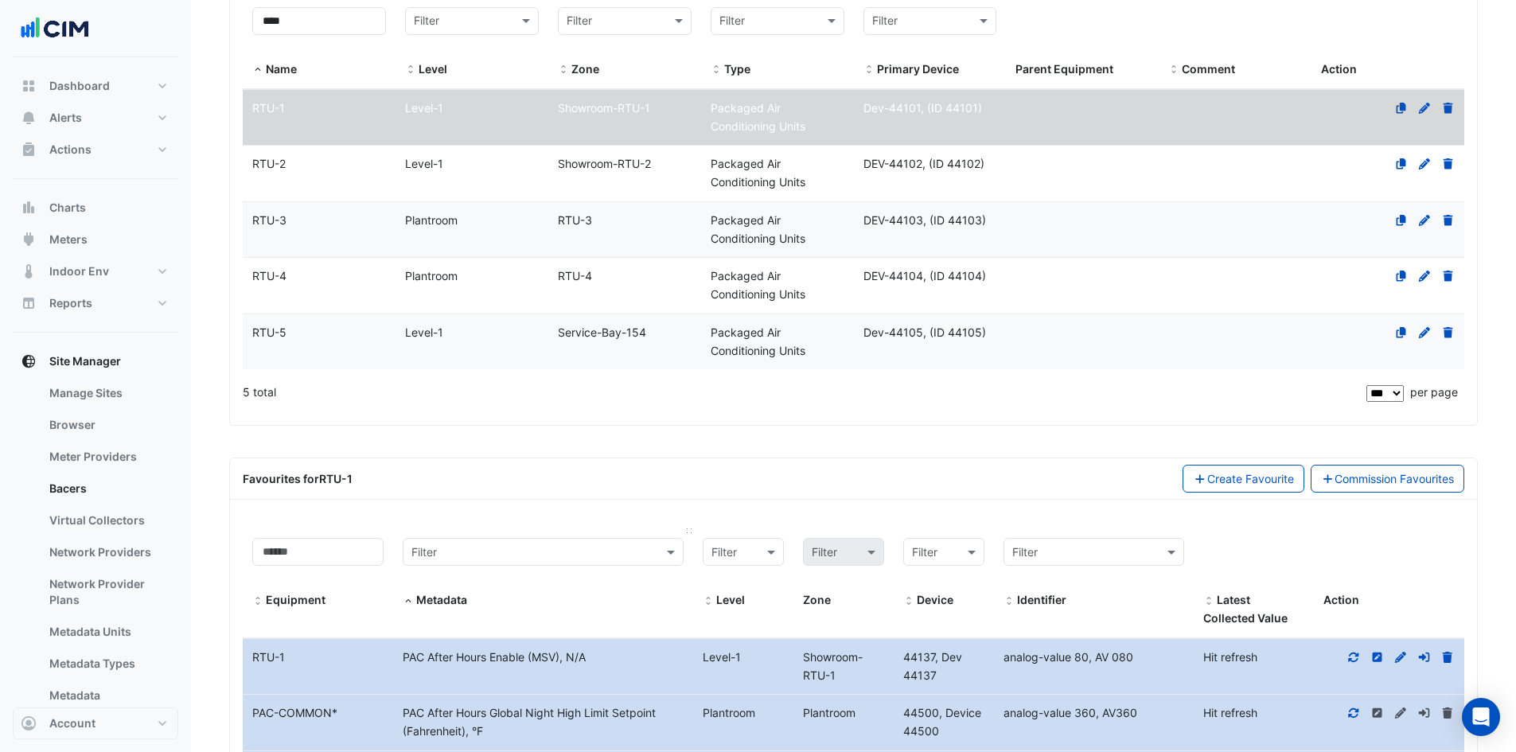
scroll to position [346, 0]
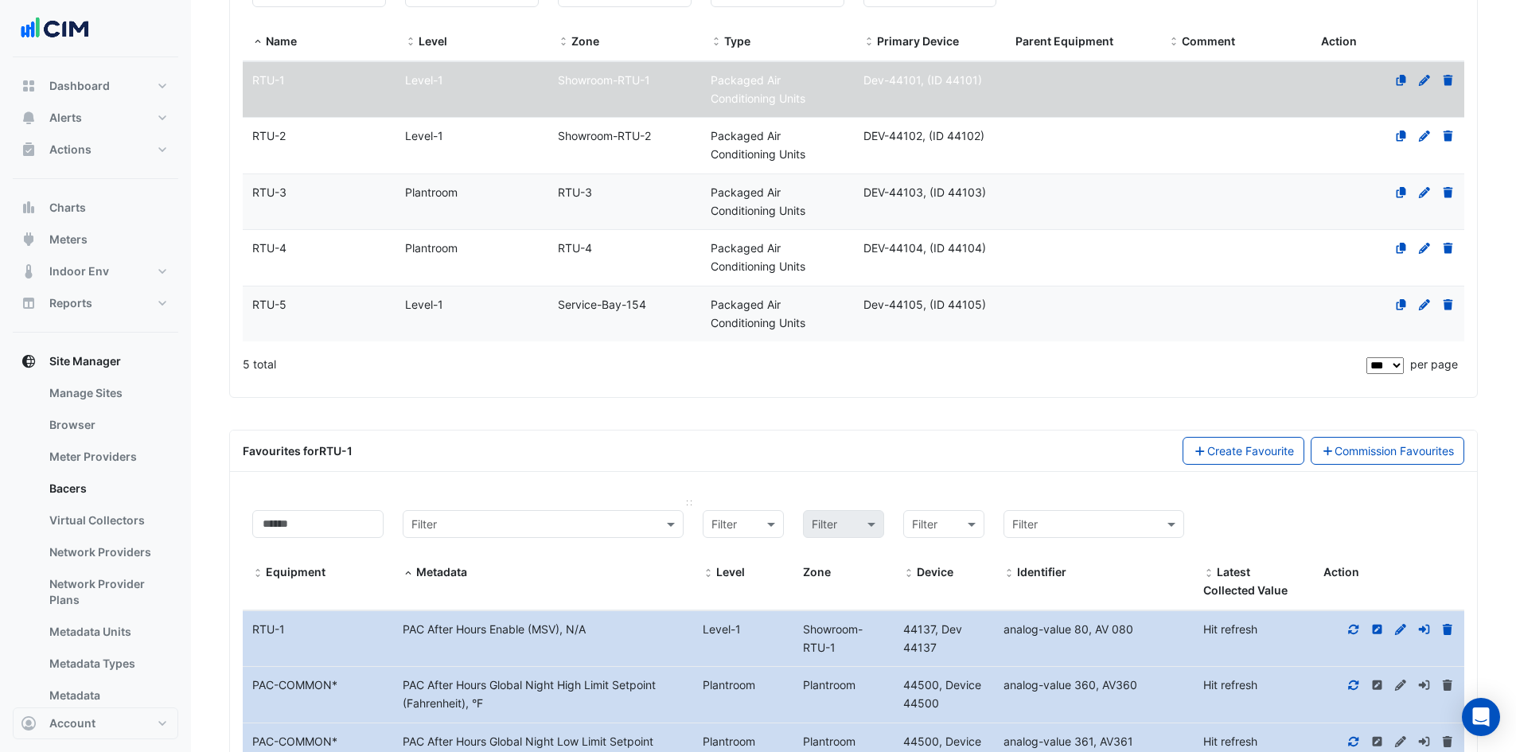
click at [575, 521] on input "text" at bounding box center [527, 525] width 232 height 18
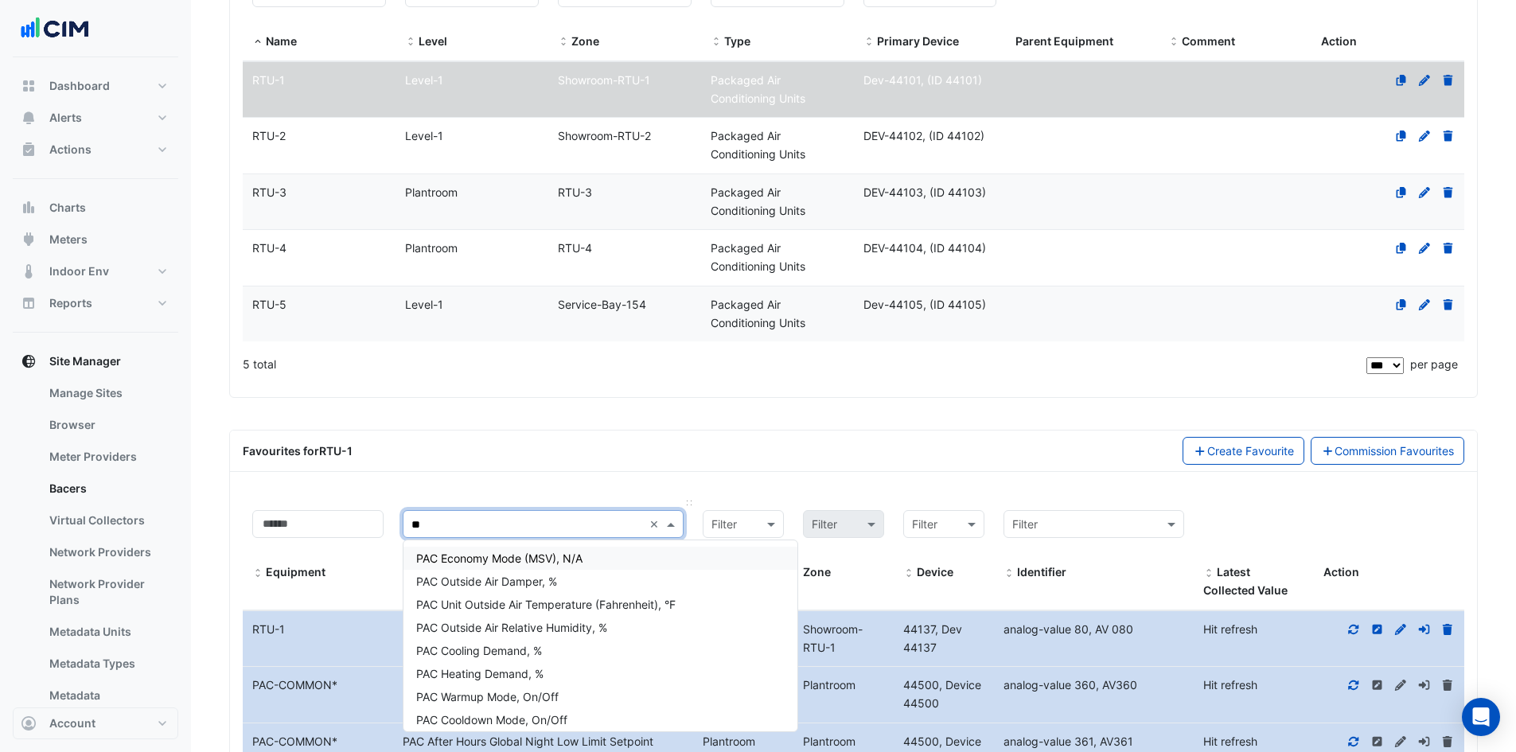
type input "***"
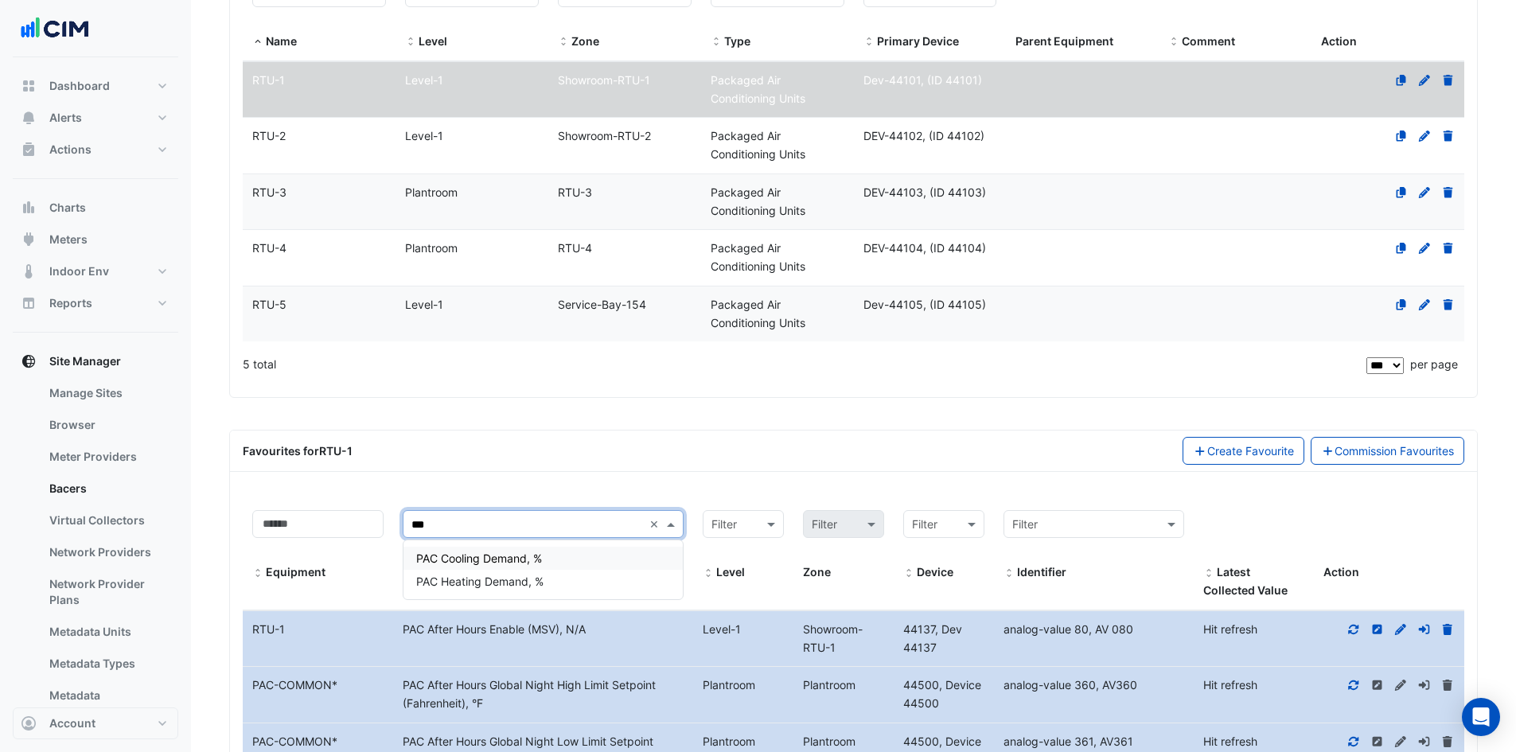
click at [552, 559] on div "PAC Cooling Demand, %" at bounding box center [542, 558] width 279 height 23
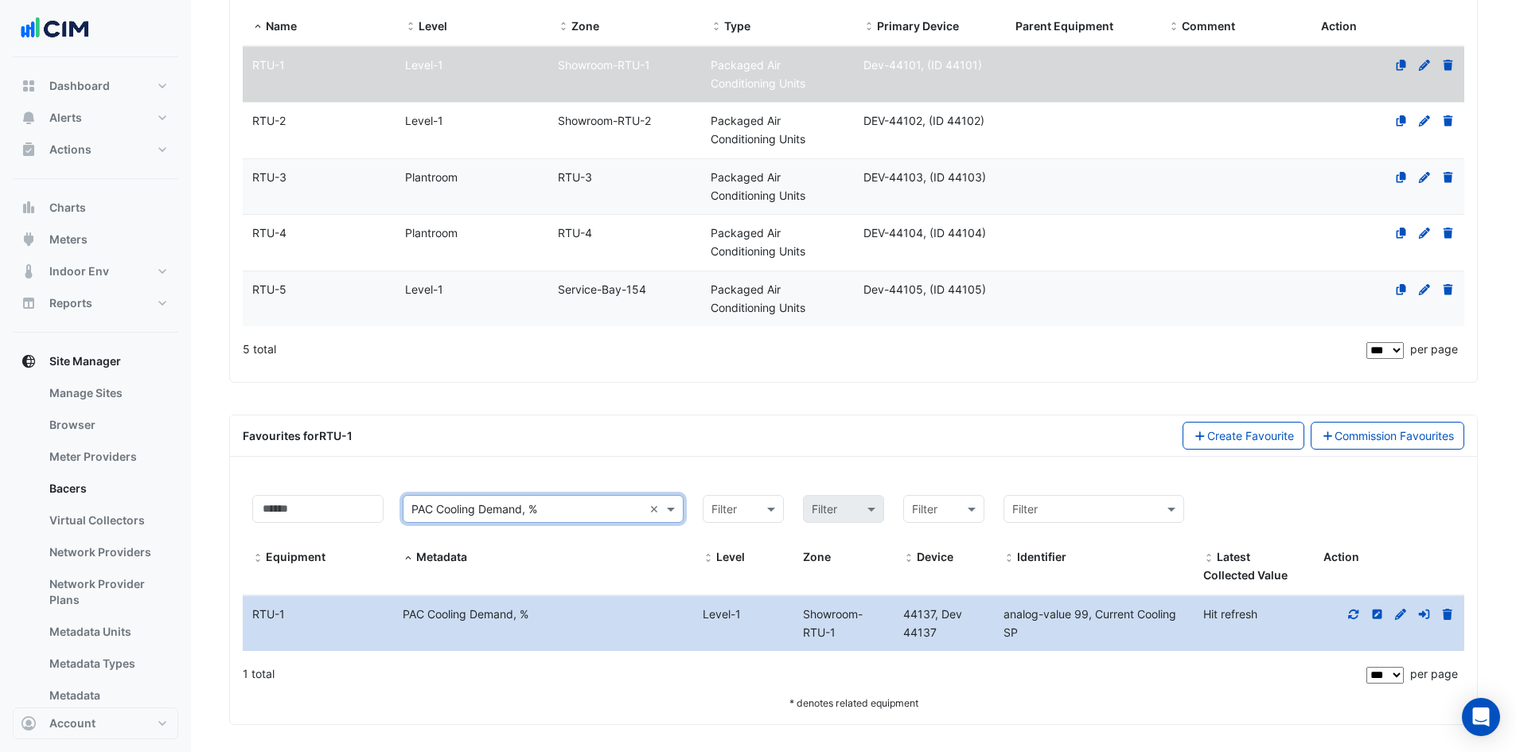
scroll to position [366, 0]
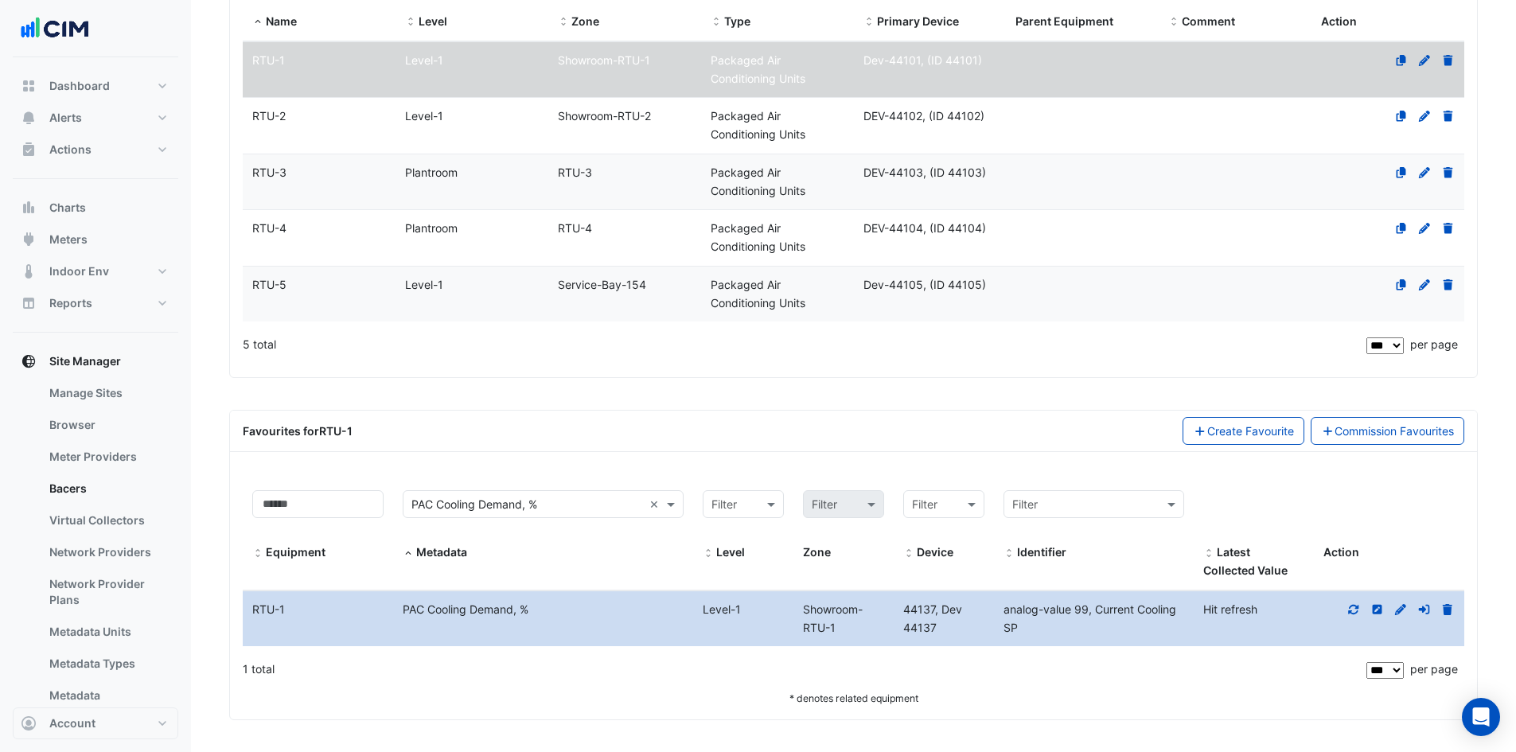
click at [1234, 245] on datatable-body-cell "Comment" at bounding box center [1235, 238] width 153 height 56
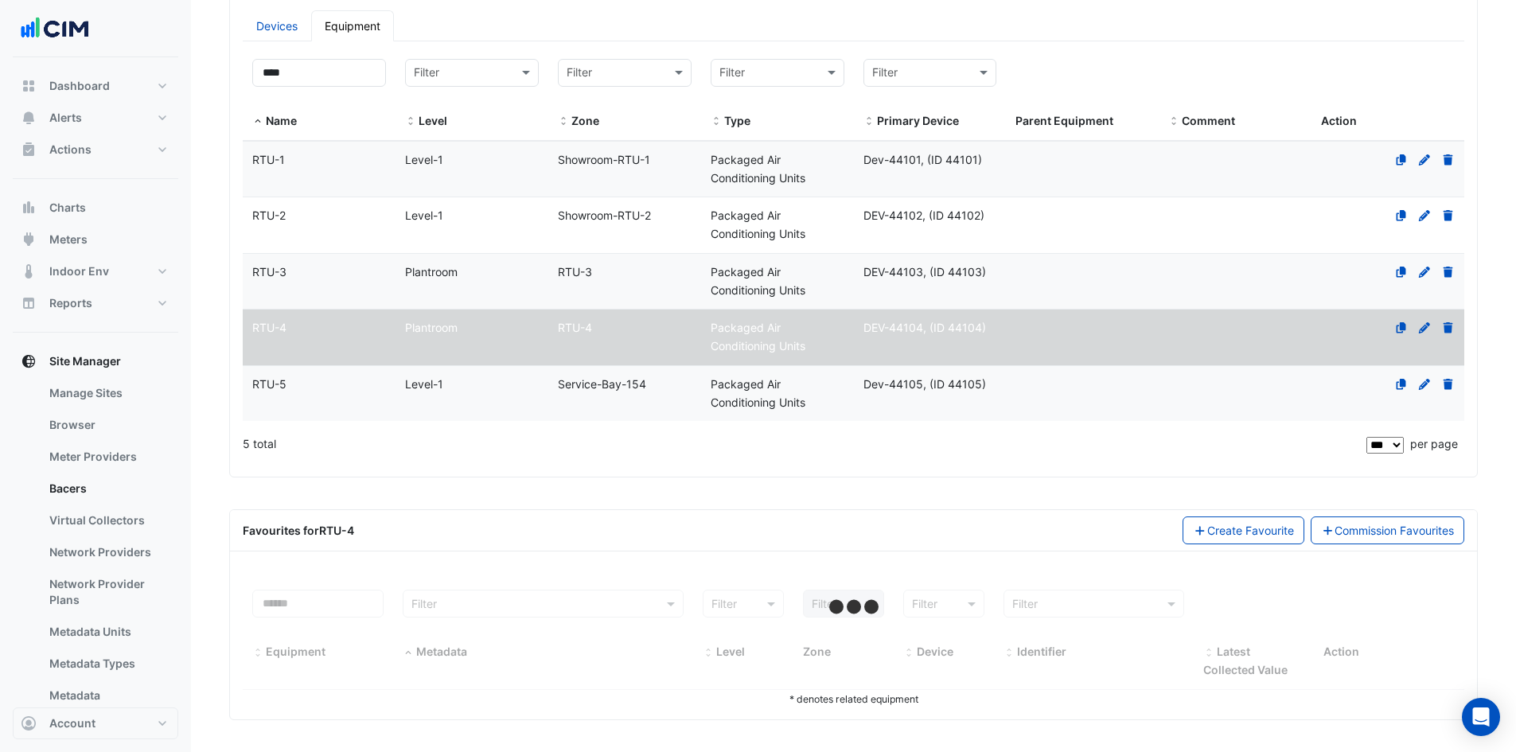
scroll to position [267, 0]
select select "***"
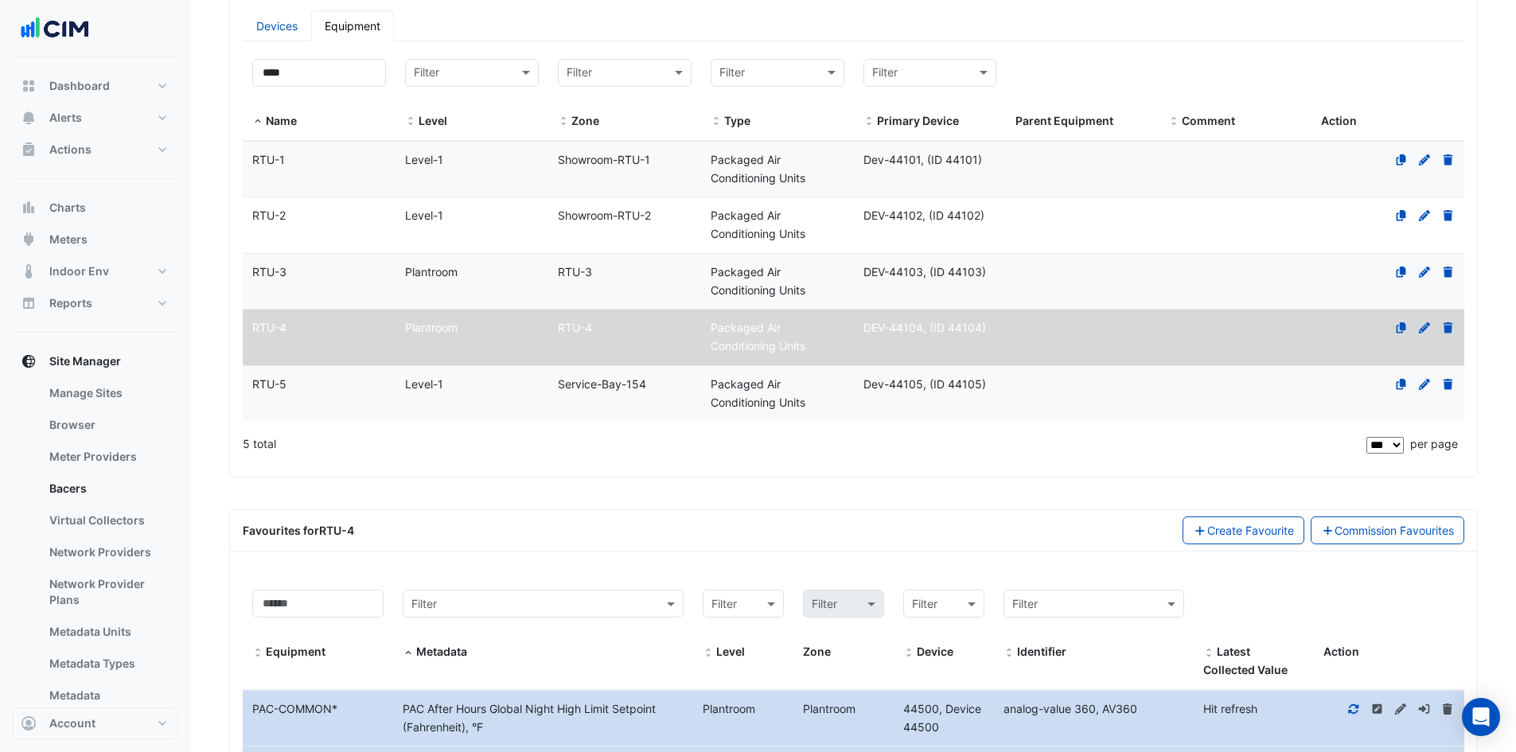
scroll to position [366, 0]
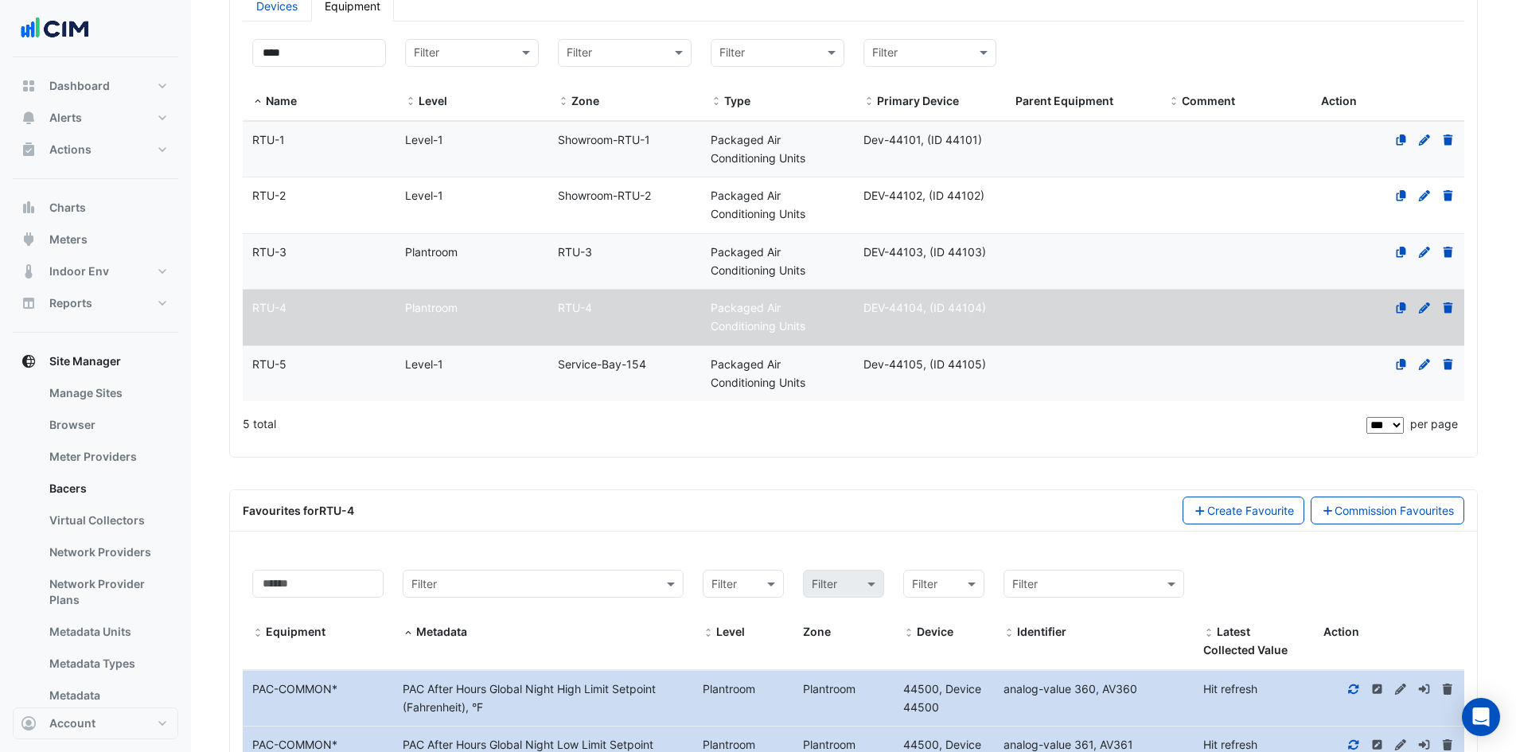
click at [306, 140] on div "RTU-1" at bounding box center [319, 140] width 153 height 18
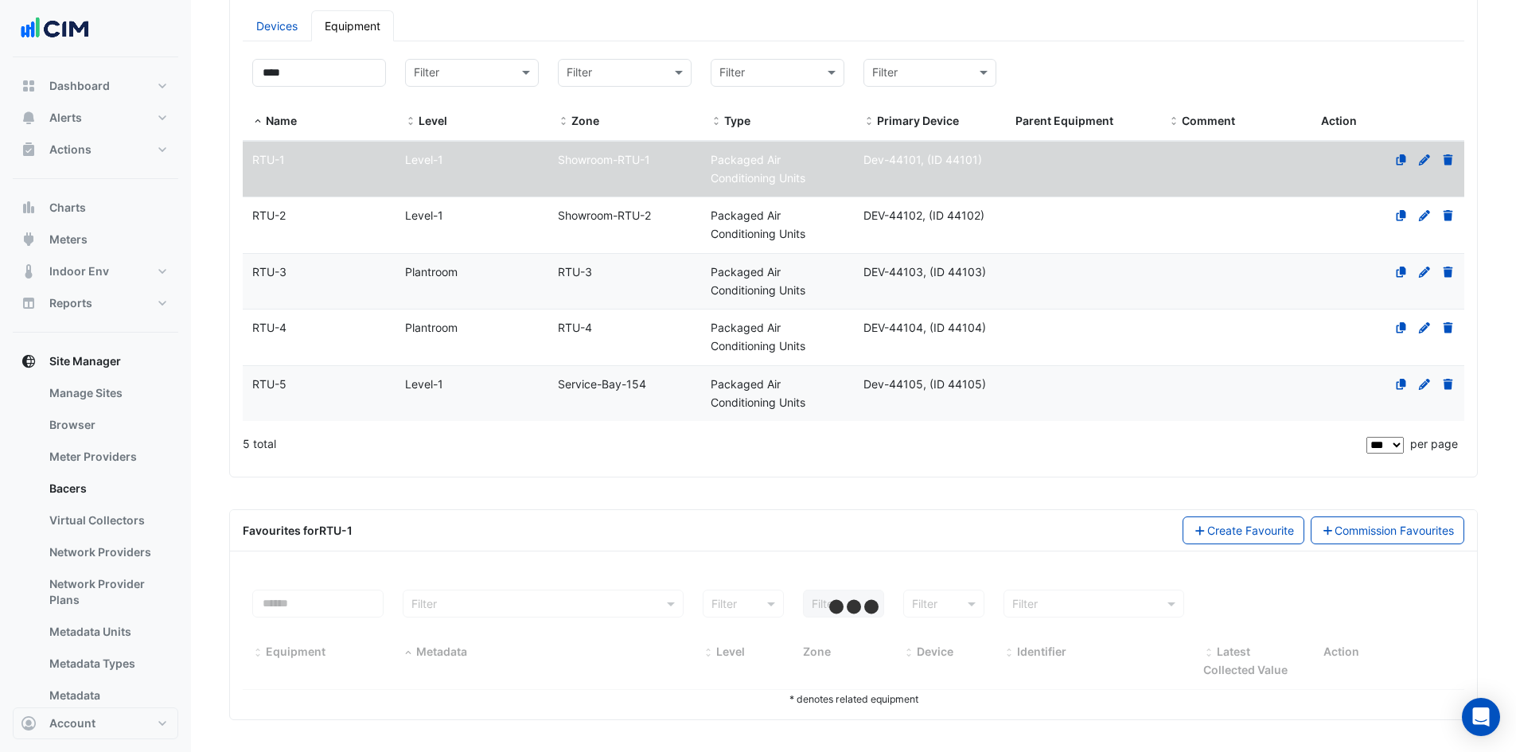
scroll to position [267, 0]
select select "***"
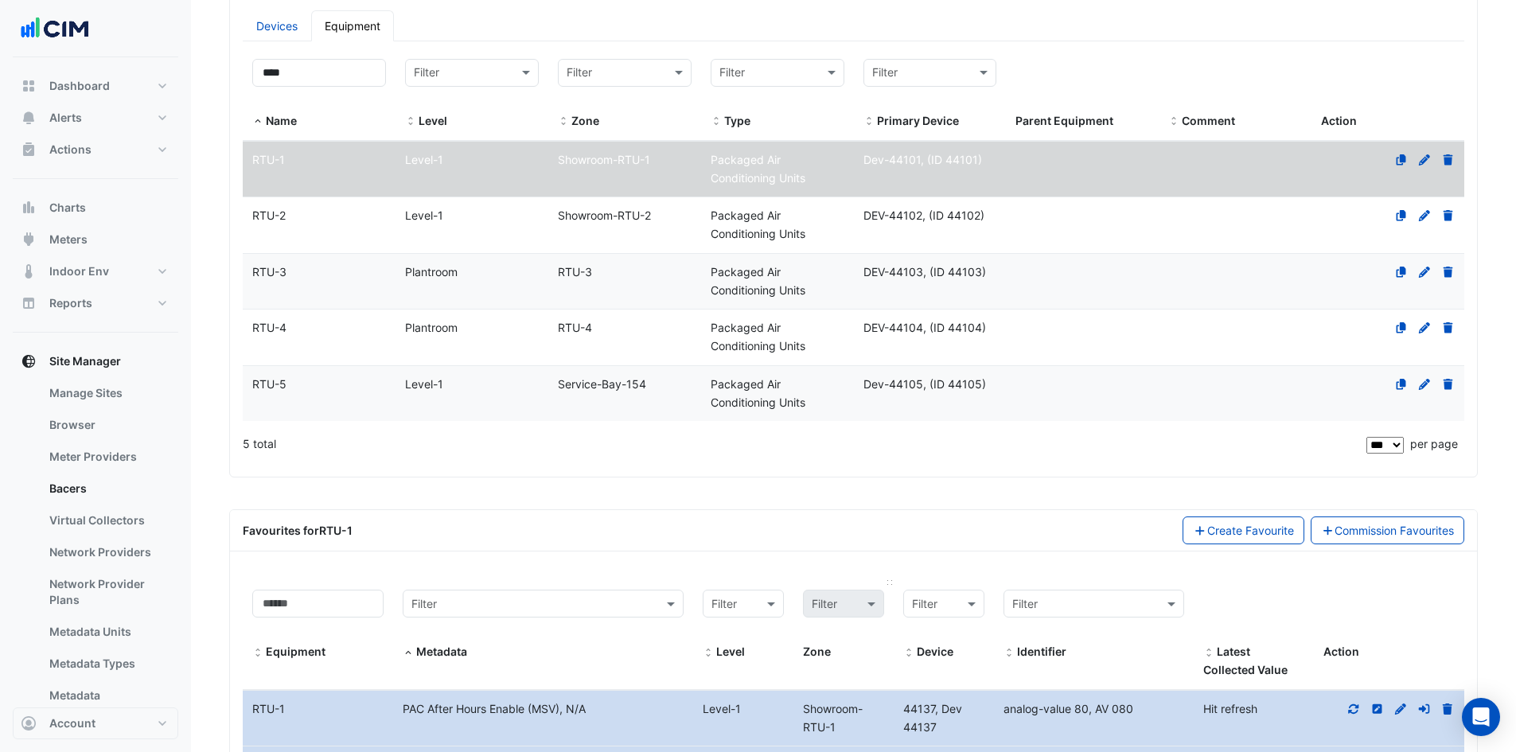
scroll to position [287, 0]
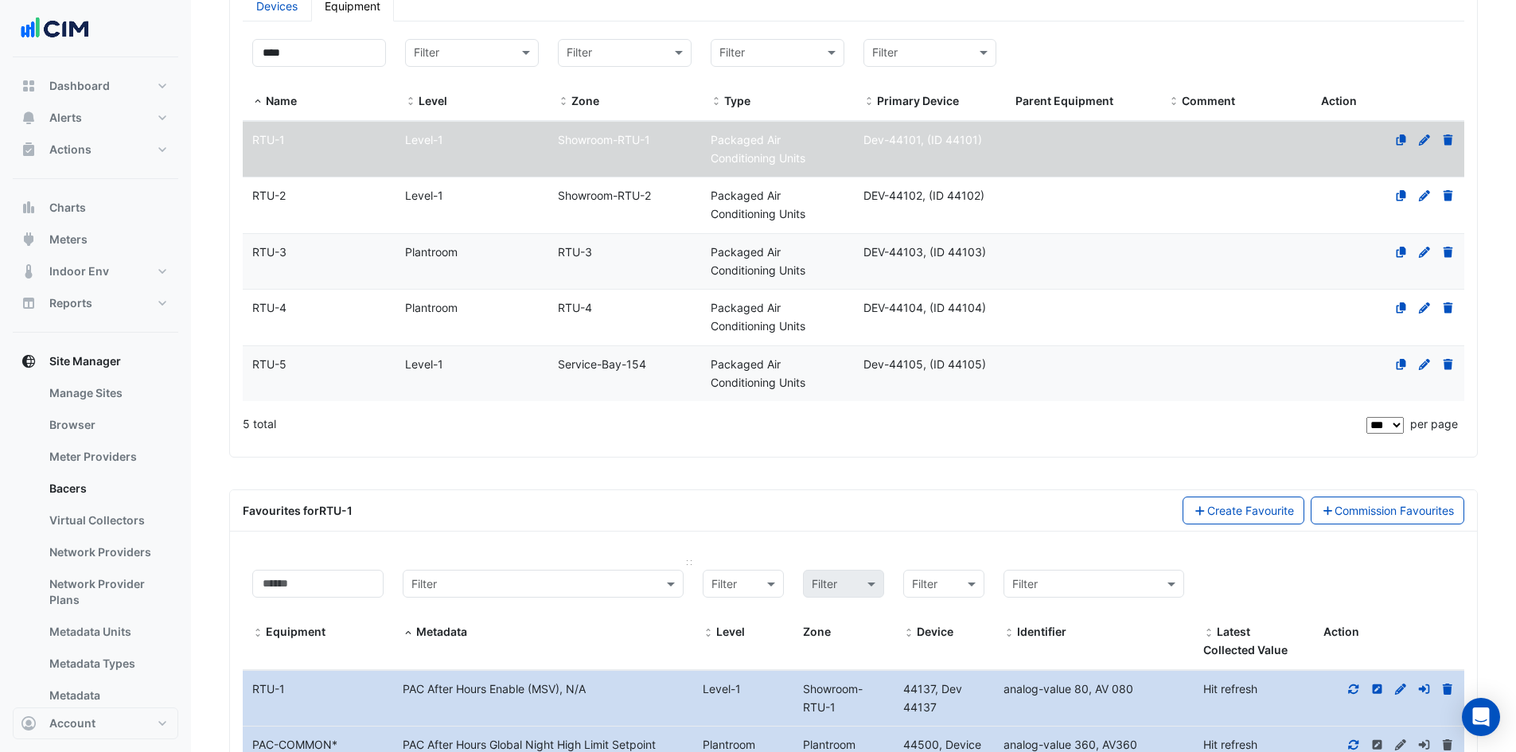
click at [559, 573] on div "Filter" at bounding box center [543, 584] width 281 height 28
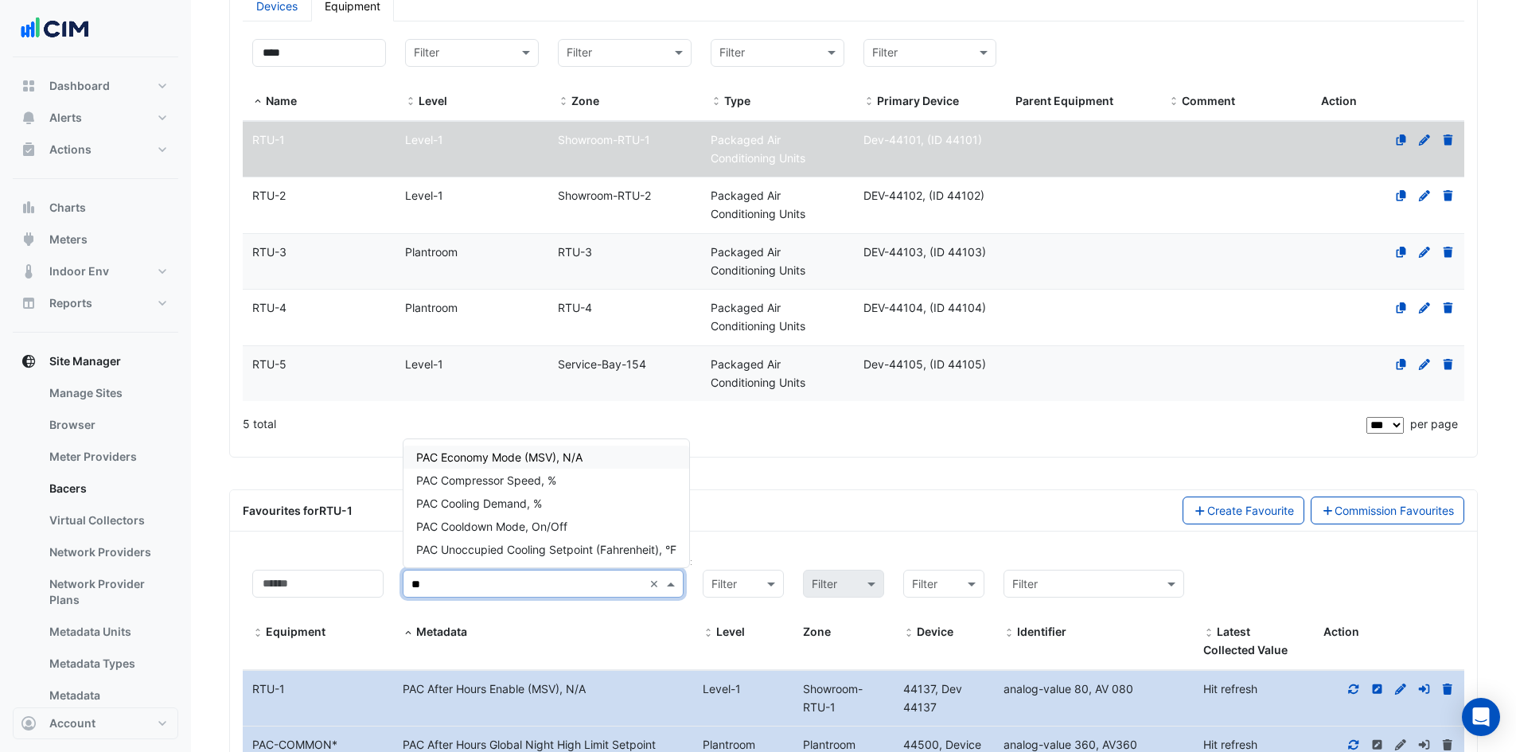
type input "***"
click at [570, 501] on div "PAC Cooling Demand, %" at bounding box center [546, 503] width 286 height 23
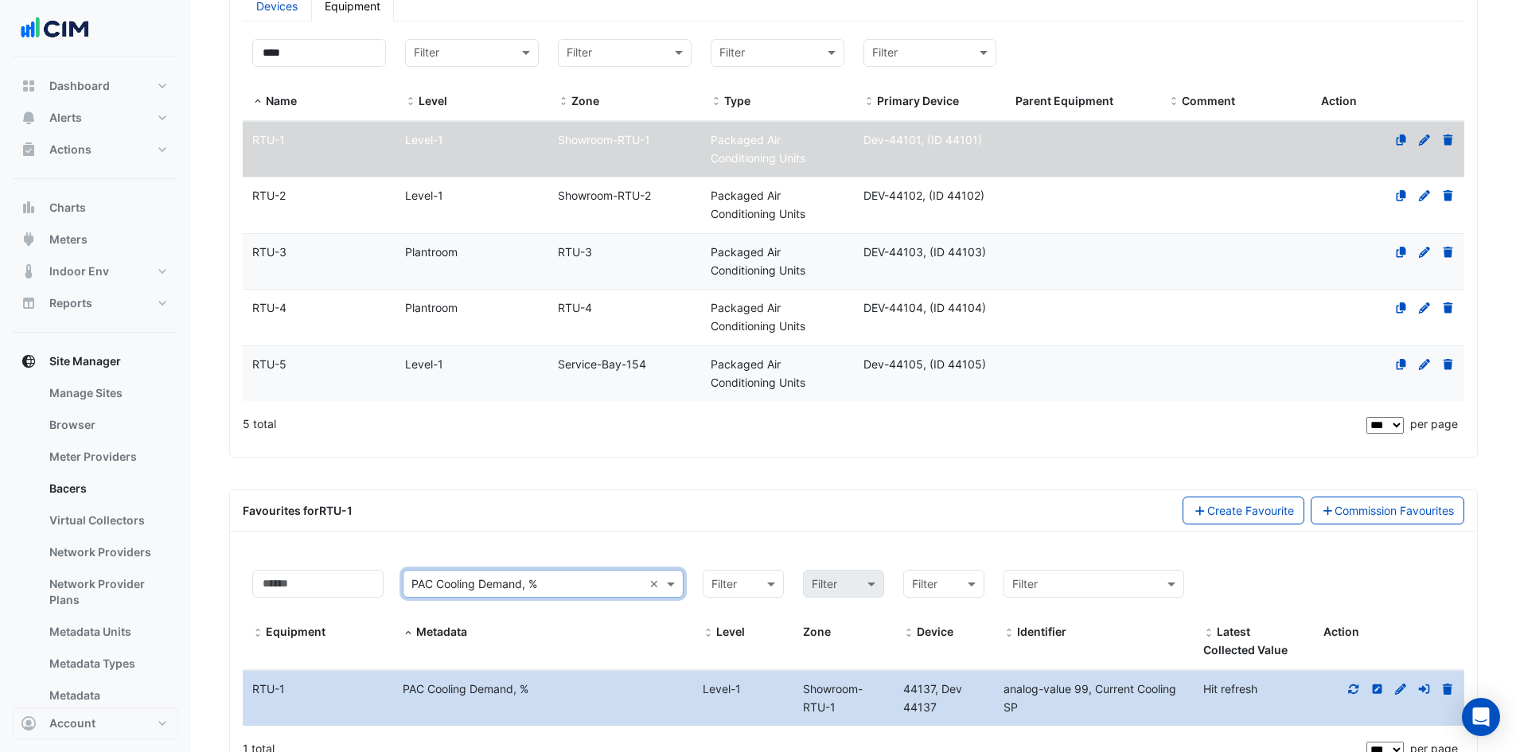
click at [1357, 682] on fa-icon at bounding box center [1354, 689] width 14 height 14
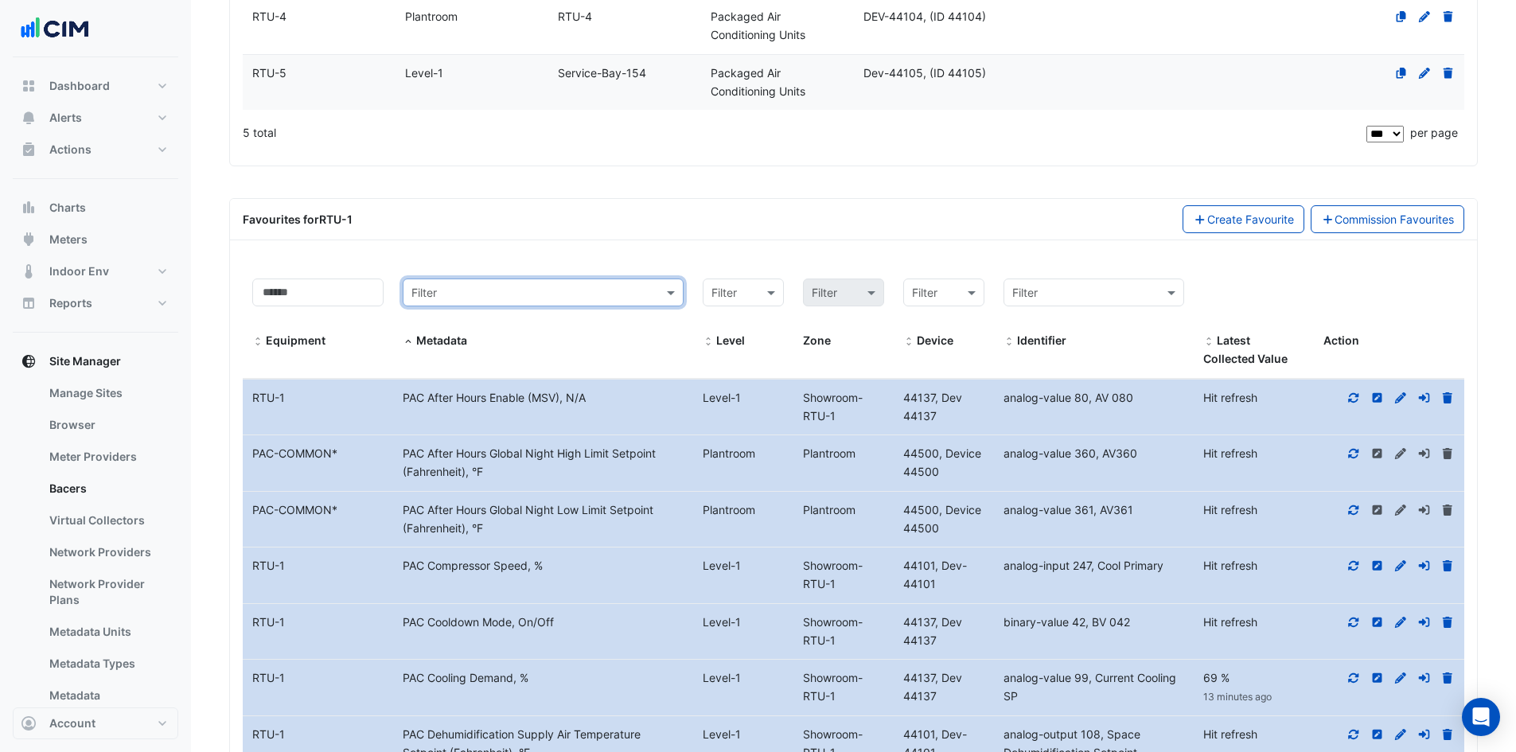
scroll to position [605, 0]
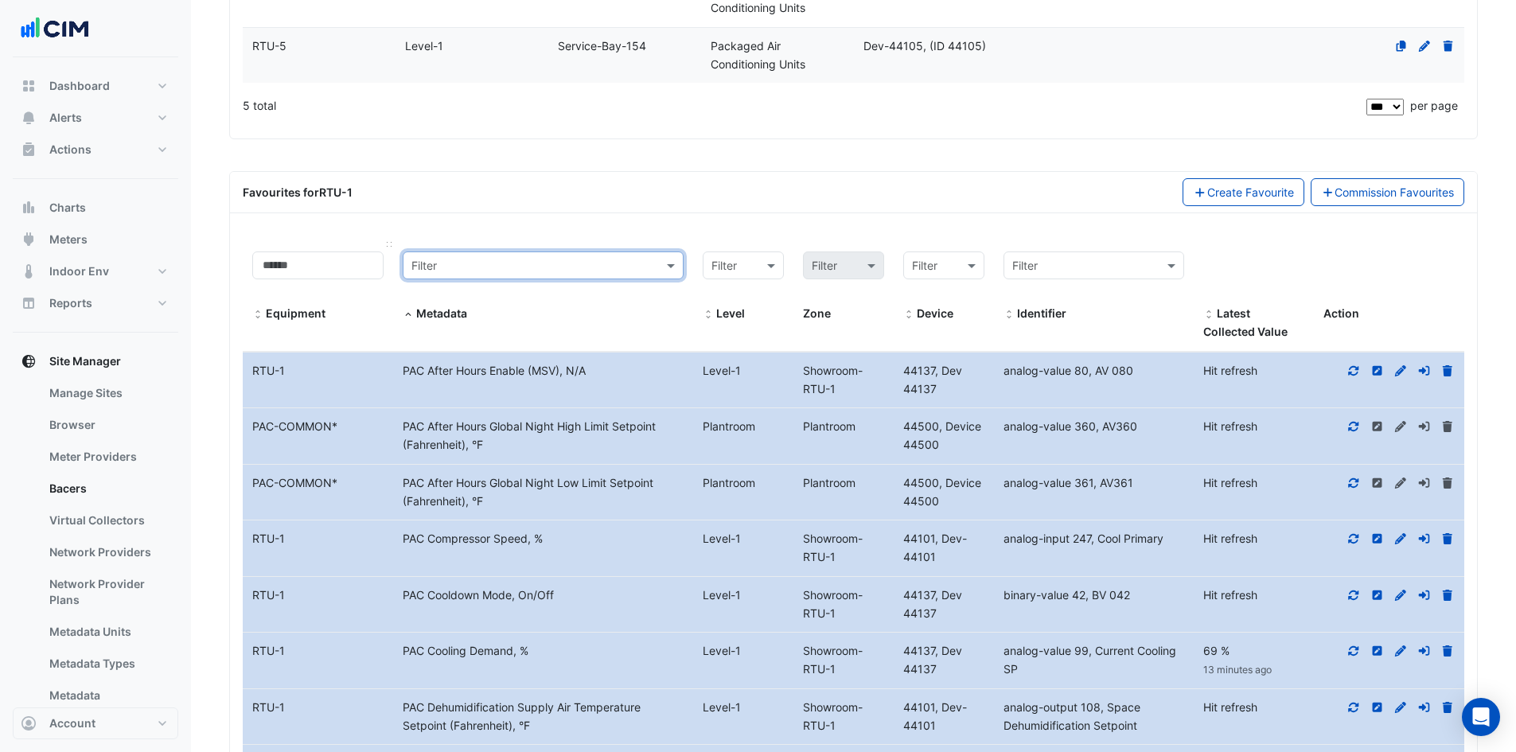
click at [257, 314] on span at bounding box center [257, 315] width 11 height 13
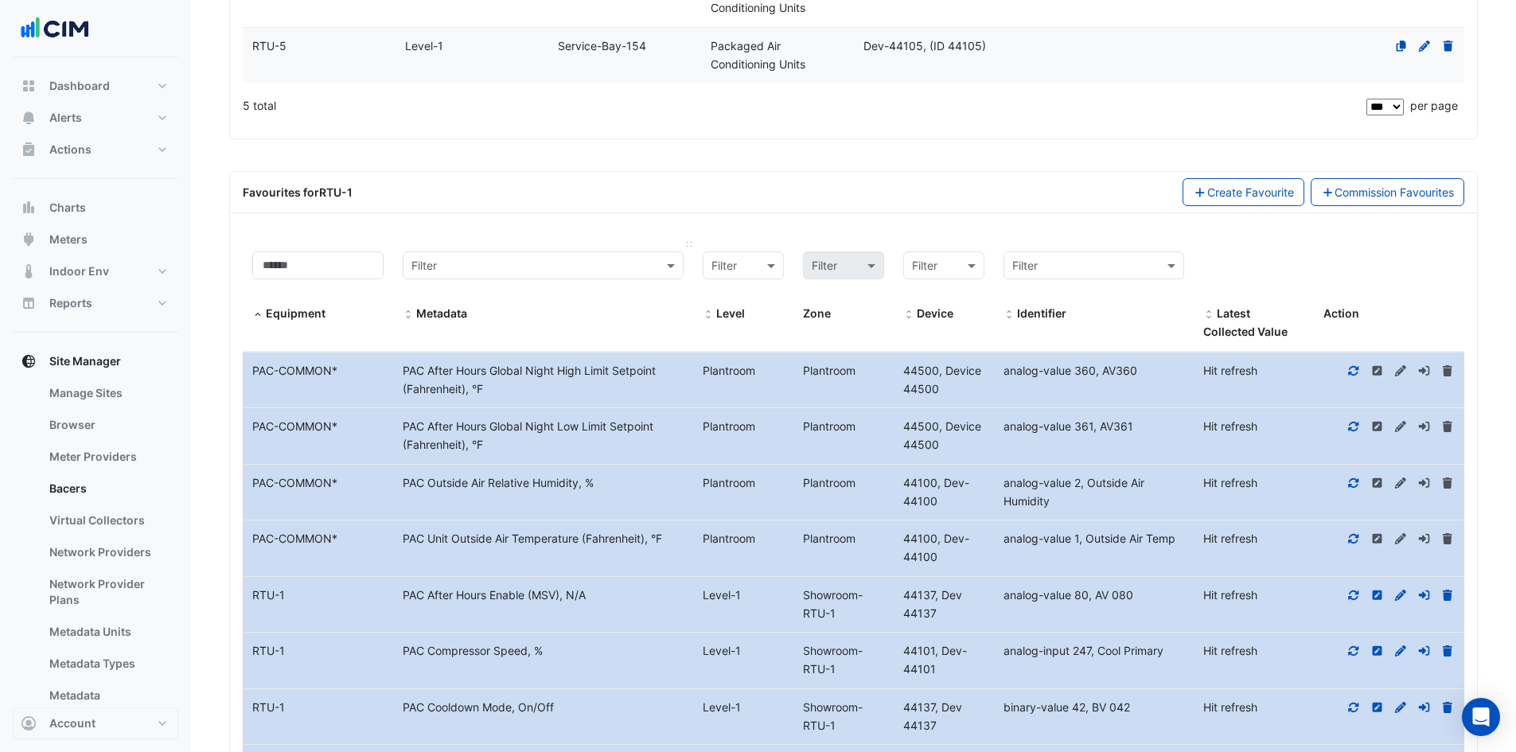
click at [409, 314] on span at bounding box center [408, 315] width 11 height 13
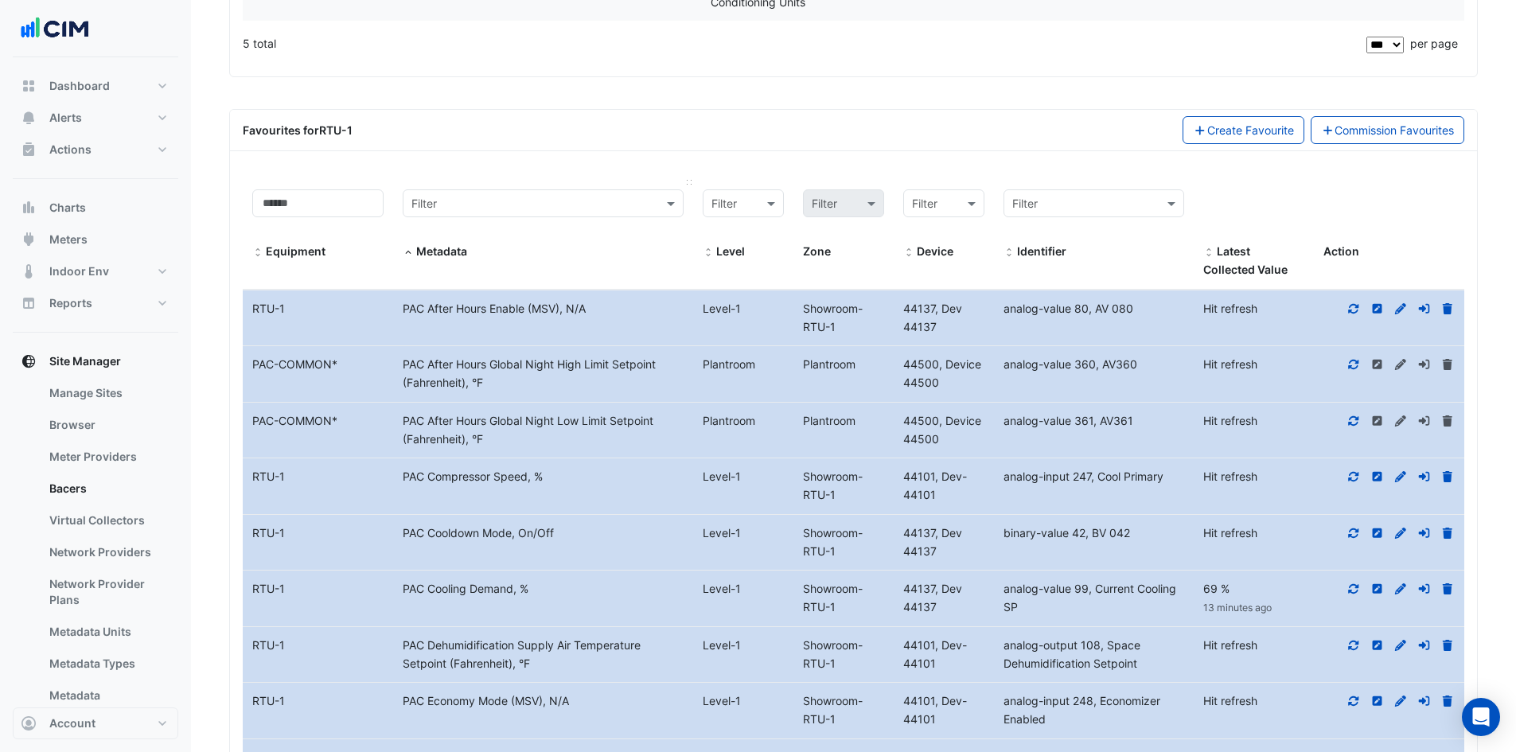
scroll to position [684, 0]
